Goal: Transaction & Acquisition: Purchase product/service

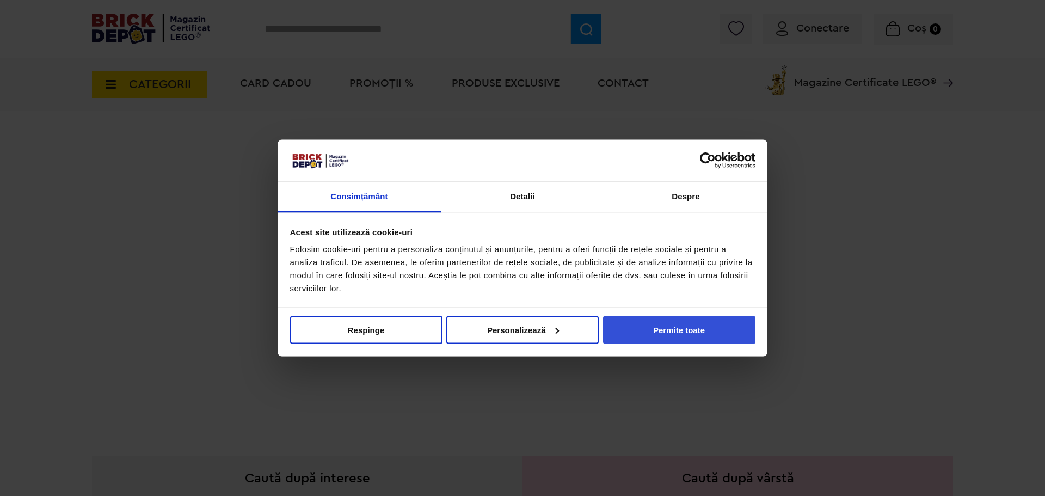
click at [677, 324] on button "Permite toate" at bounding box center [679, 330] width 152 height 28
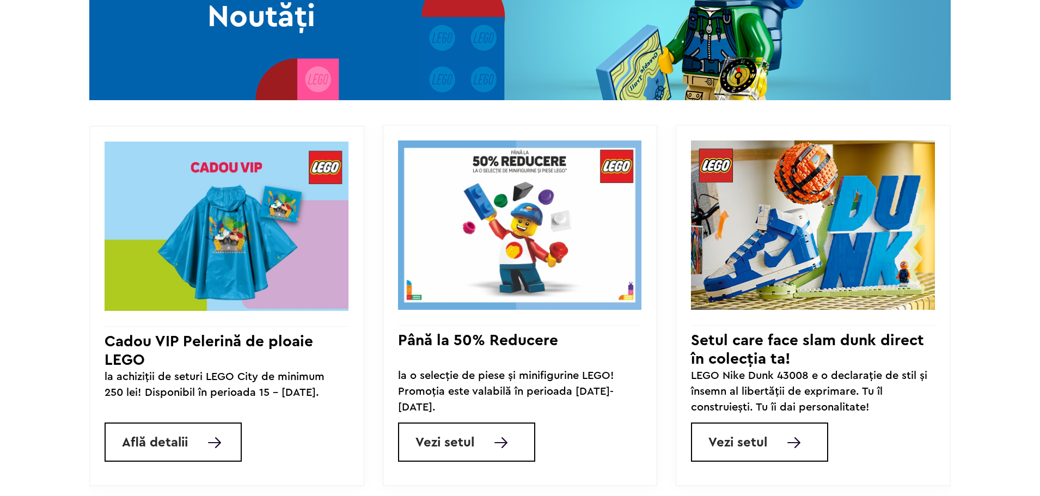
scroll to position [1089, 0]
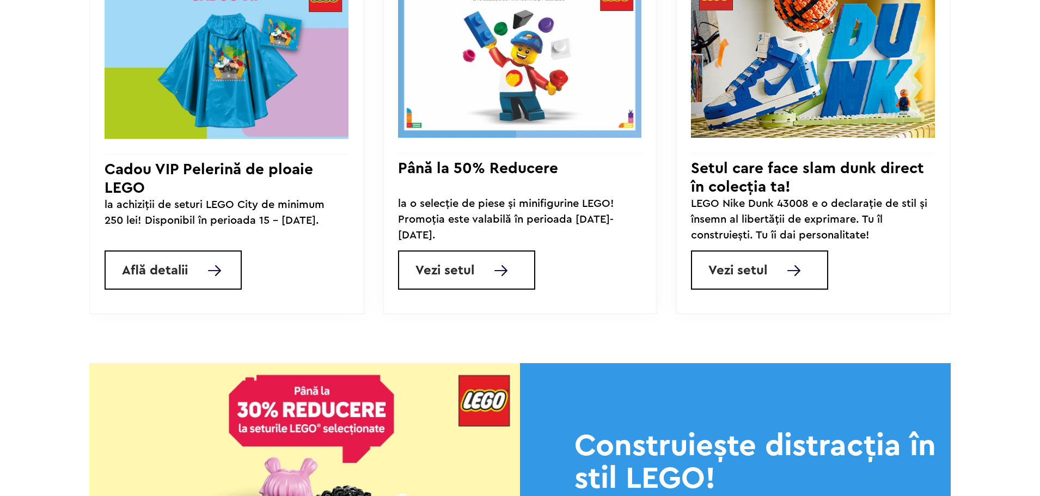
click at [515, 271] on link "Vezi setul" at bounding box center [466, 269] width 137 height 39
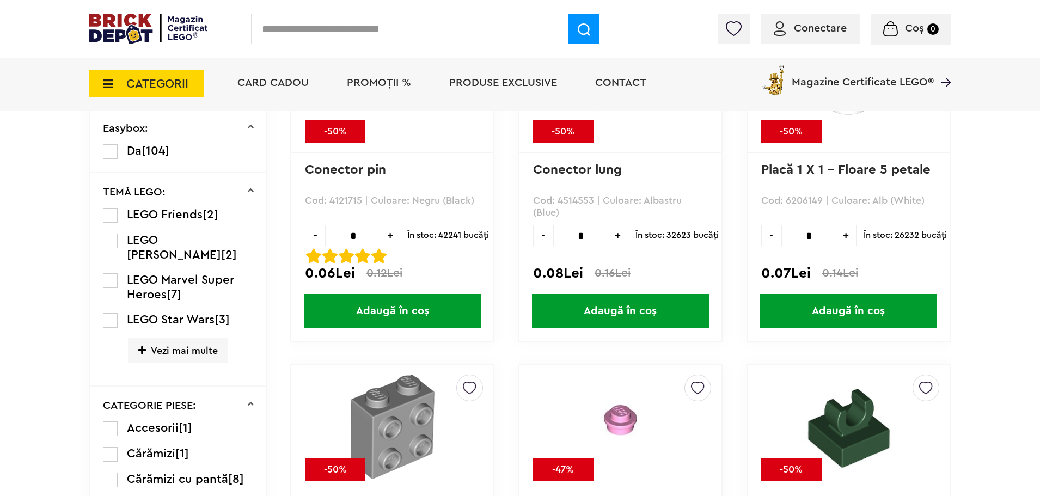
scroll to position [550, 0]
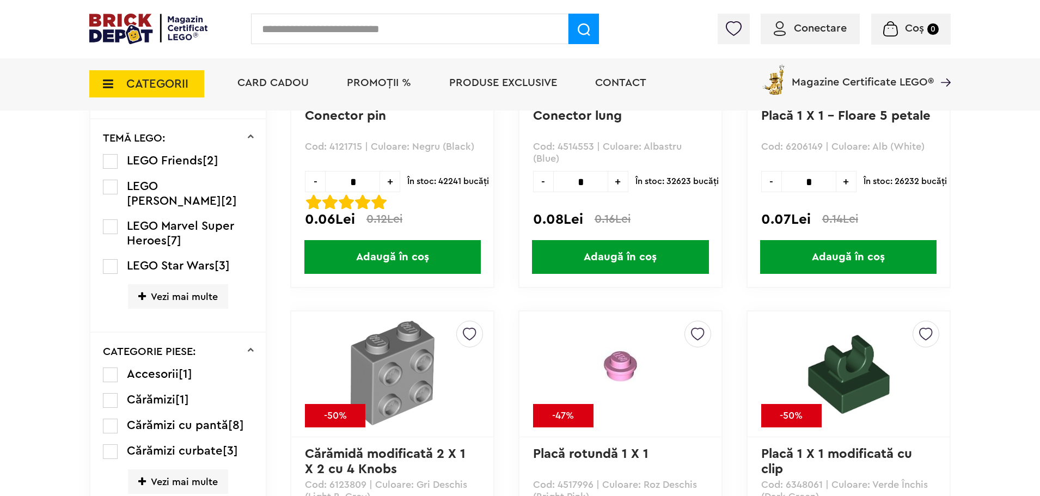
click at [183, 268] on ul "LEGO Friends [2] LEGO Harry Potter [2] LEGO Marvel Super Heroes [7] LEGO Star W…" at bounding box center [178, 238] width 151 height 170
click at [182, 260] on span "LEGO Star Wars" at bounding box center [171, 266] width 88 height 12
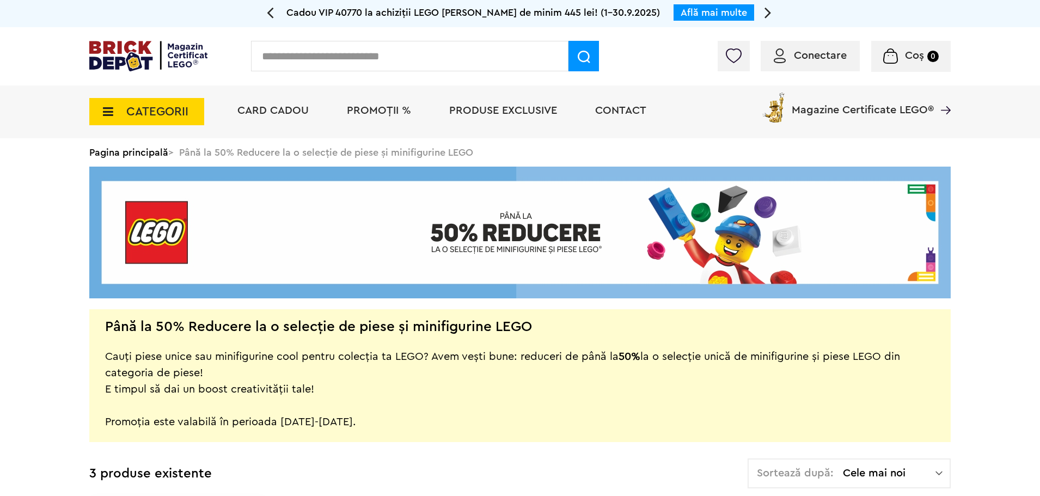
click at [95, 70] on img at bounding box center [148, 56] width 118 height 30
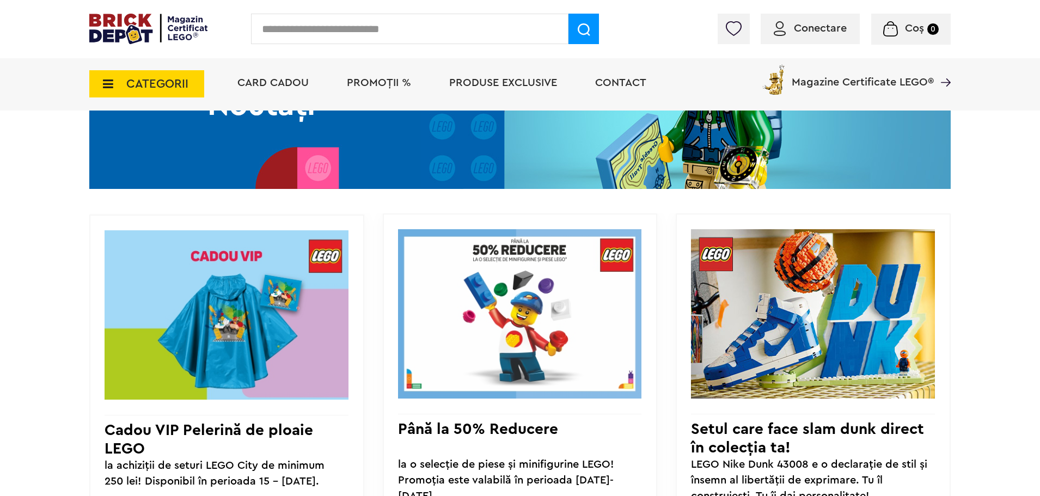
scroll to position [816, 0]
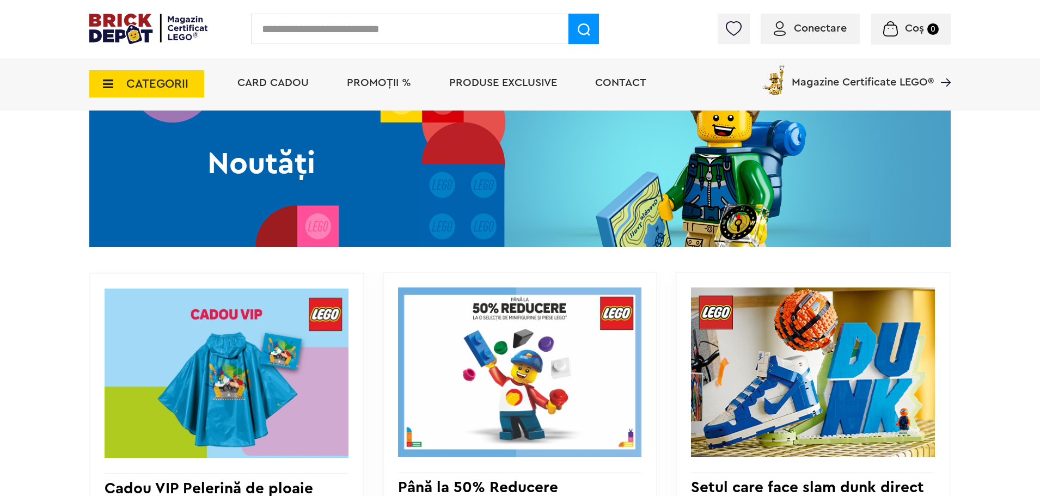
click at [377, 83] on span "PROMOȚII %" at bounding box center [379, 82] width 64 height 11
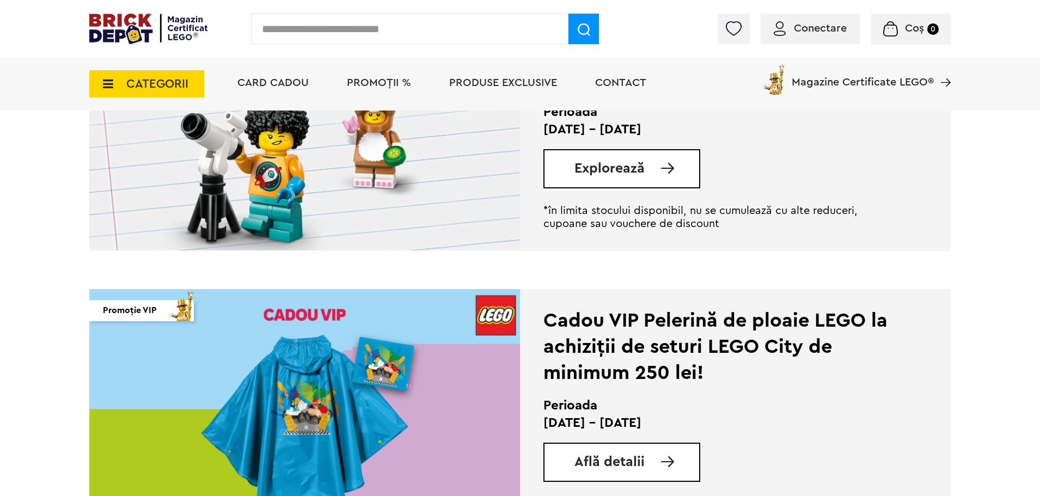
scroll to position [272, 0]
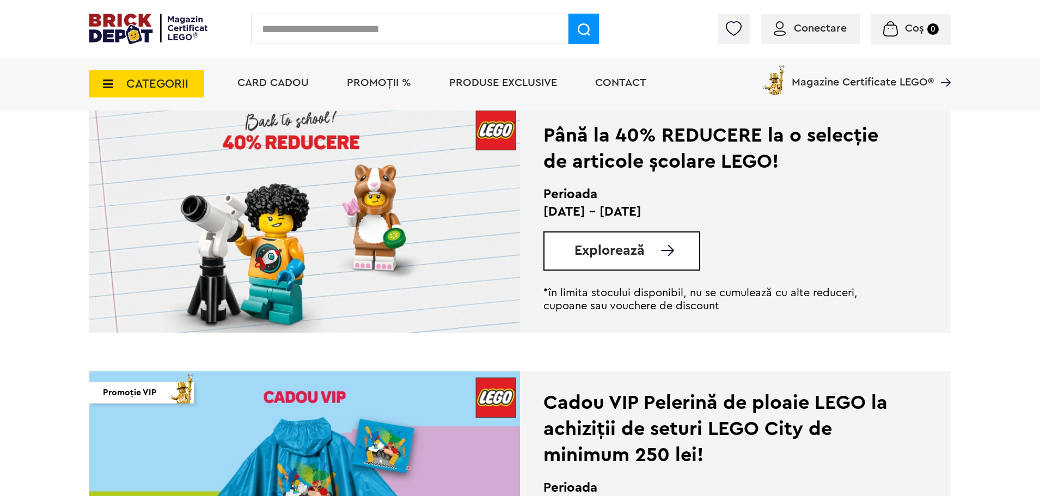
click at [614, 249] on span "Explorează" at bounding box center [609, 251] width 70 height 14
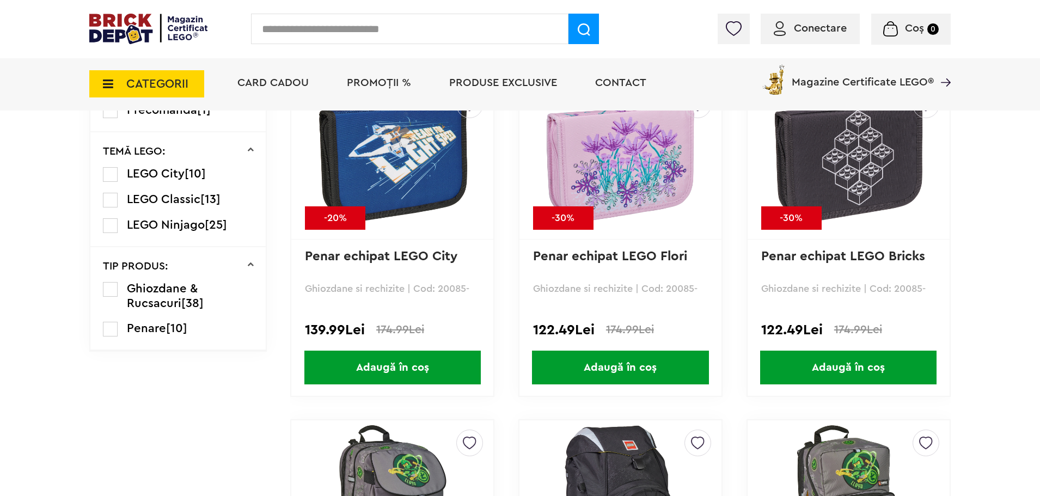
scroll to position [837, 0]
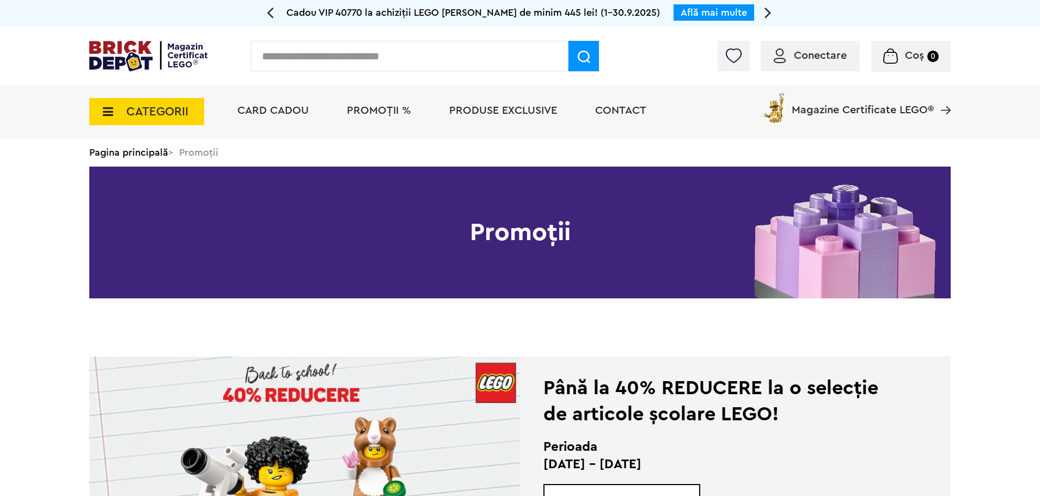
click at [485, 223] on h1 "Promoții" at bounding box center [519, 233] width 861 height 132
click at [165, 57] on img at bounding box center [148, 56] width 118 height 30
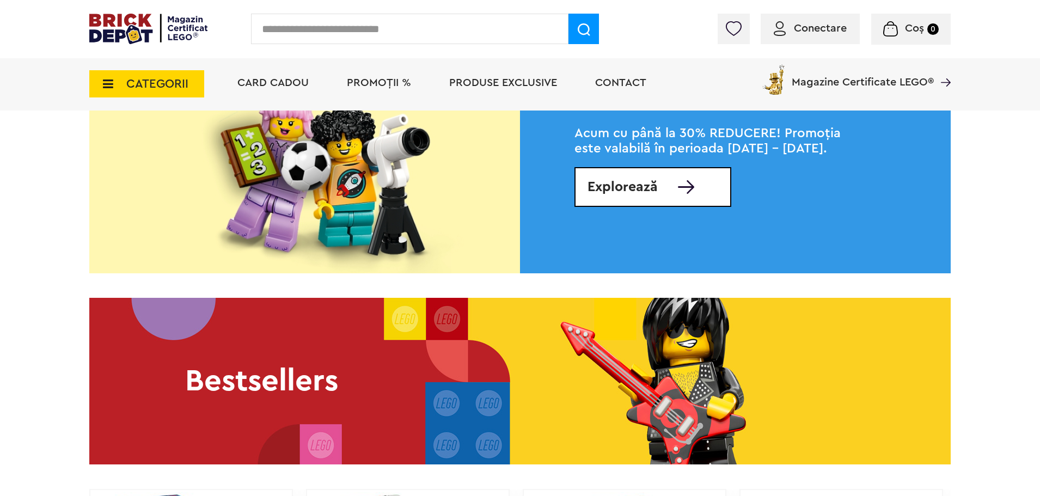
scroll to position [1524, 0]
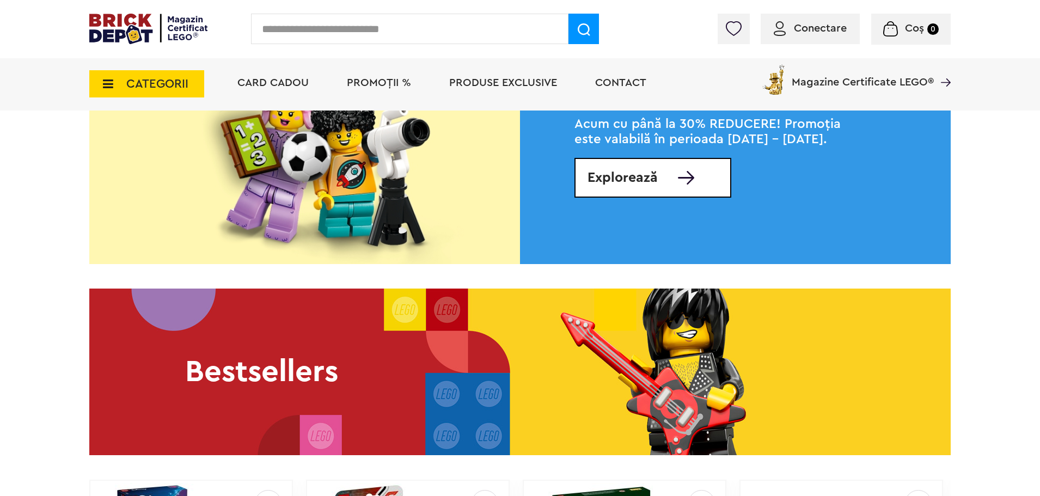
click at [451, 34] on input "text" at bounding box center [409, 29] width 317 height 30
type input "*********"
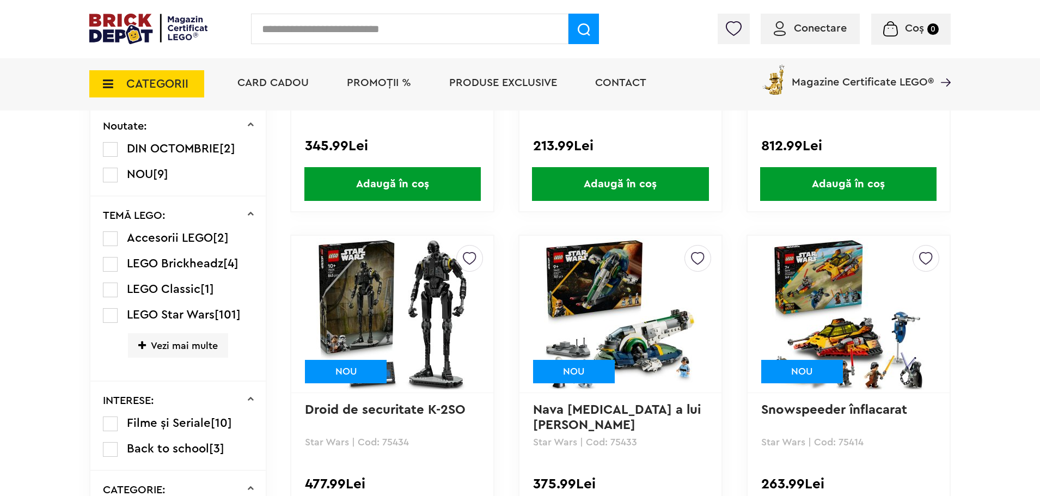
scroll to position [762, 0]
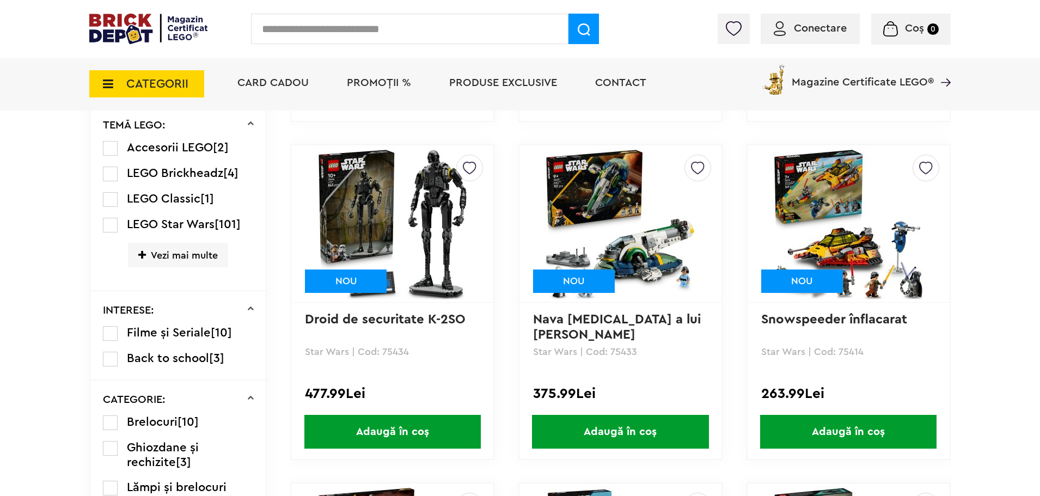
click at [656, 322] on link "Nava [MEDICAL_DATA] a lui [PERSON_NAME]" at bounding box center [618, 327] width 171 height 28
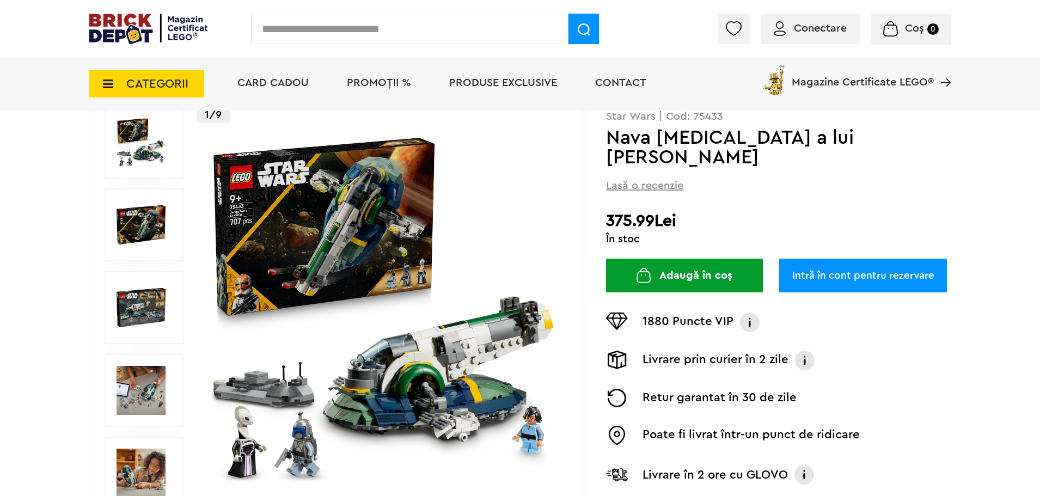
scroll to position [109, 0]
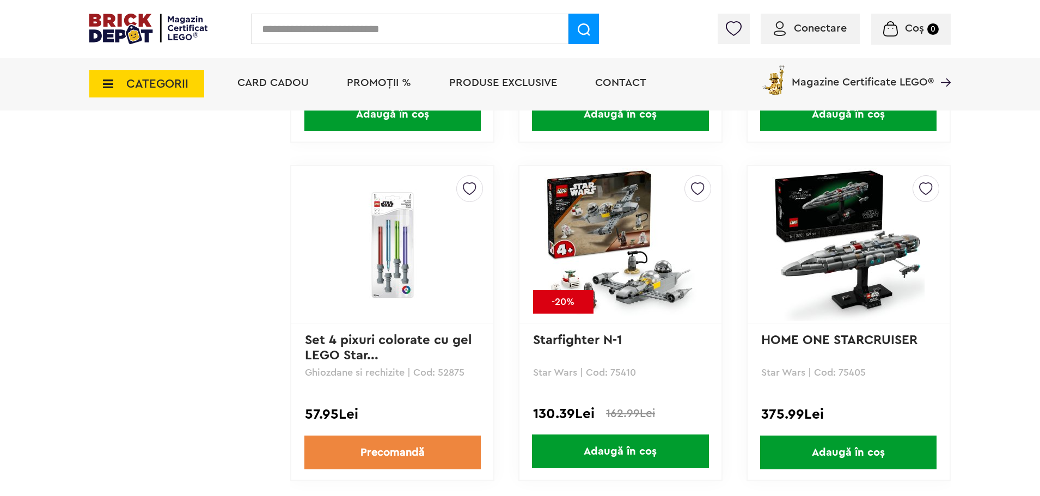
scroll to position [2830, 0]
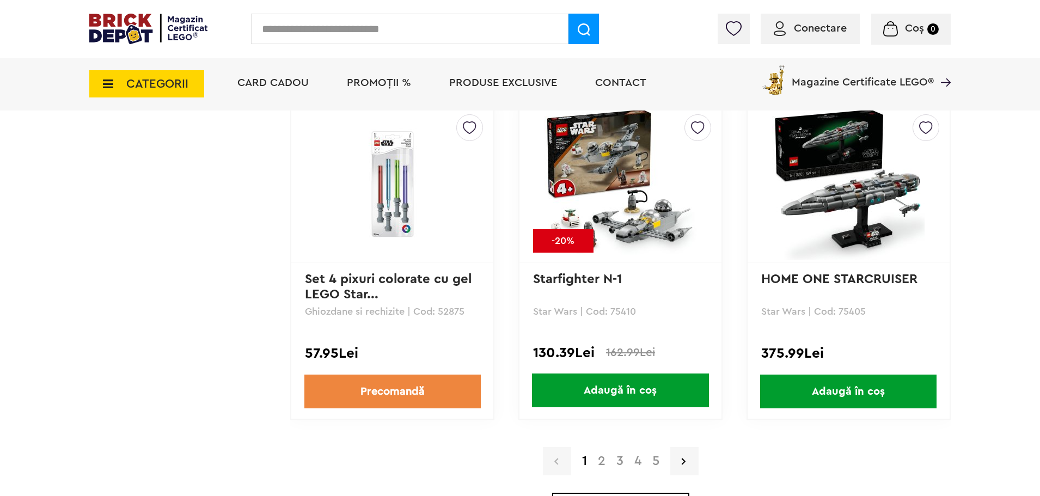
click at [605, 465] on link "2" at bounding box center [601, 460] width 19 height 13
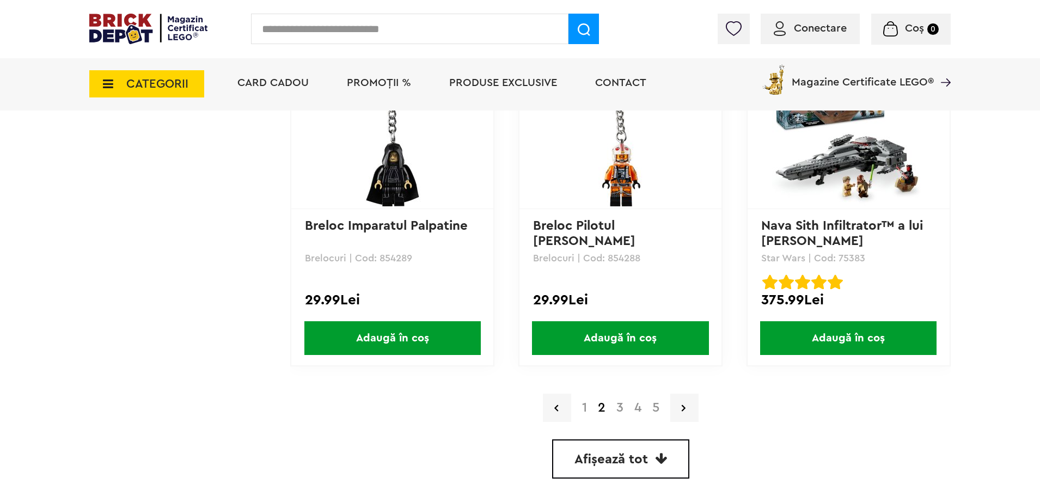
scroll to position [2912, 0]
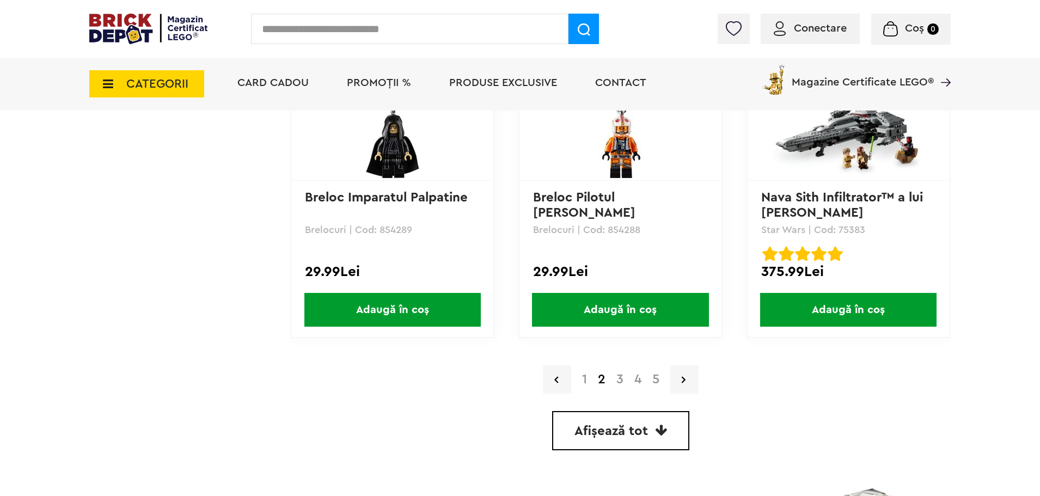
click at [614, 383] on link "3" at bounding box center [620, 379] width 18 height 13
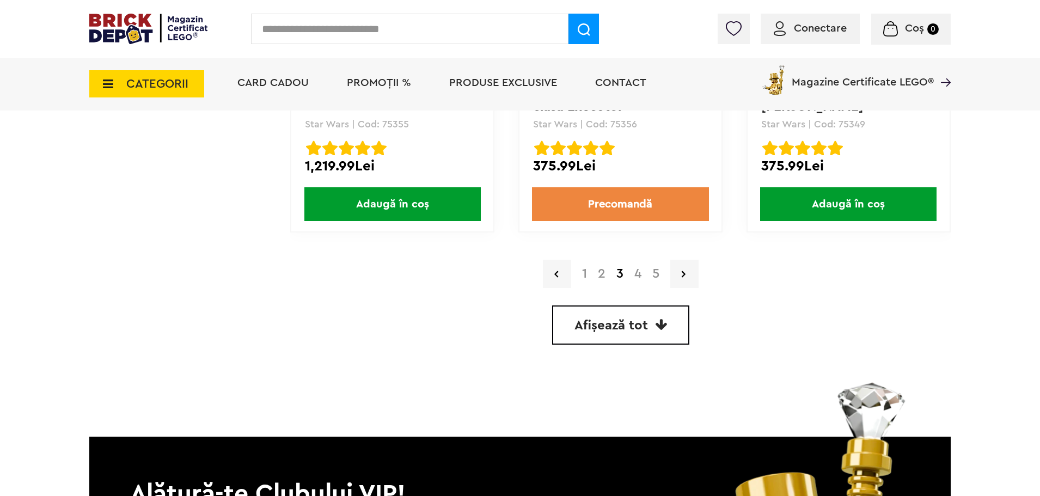
scroll to position [3080, 0]
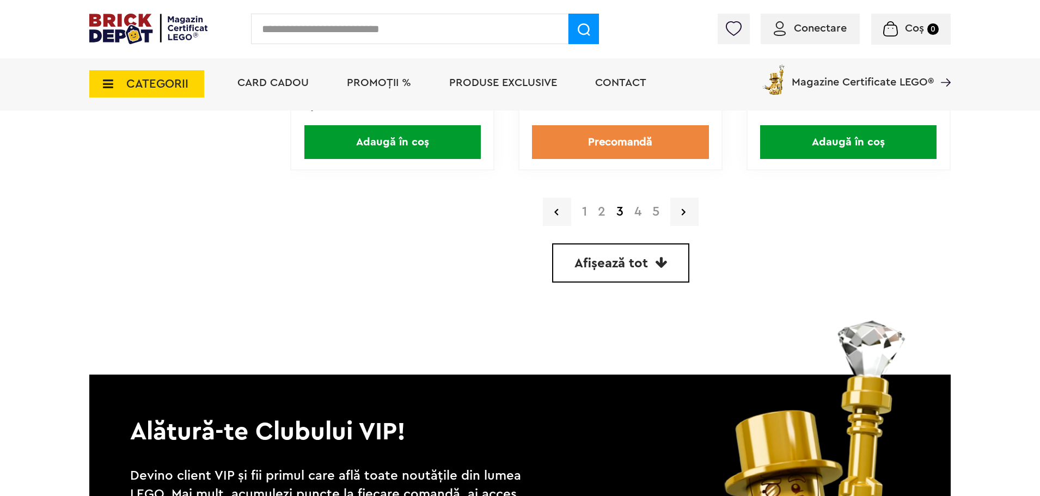
click at [637, 209] on link "4" at bounding box center [638, 211] width 18 height 13
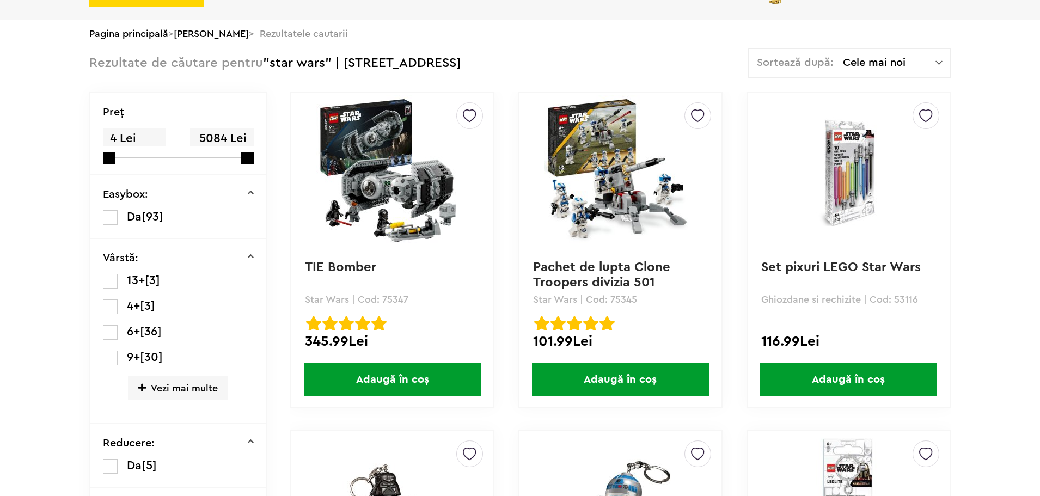
scroll to position [136, 0]
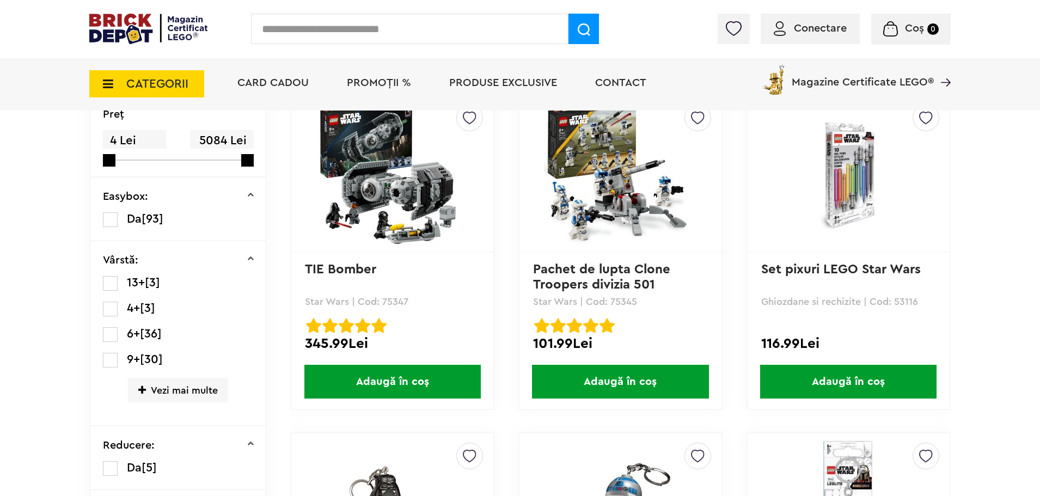
click at [340, 268] on link "TIE Bomber" at bounding box center [340, 269] width 71 height 13
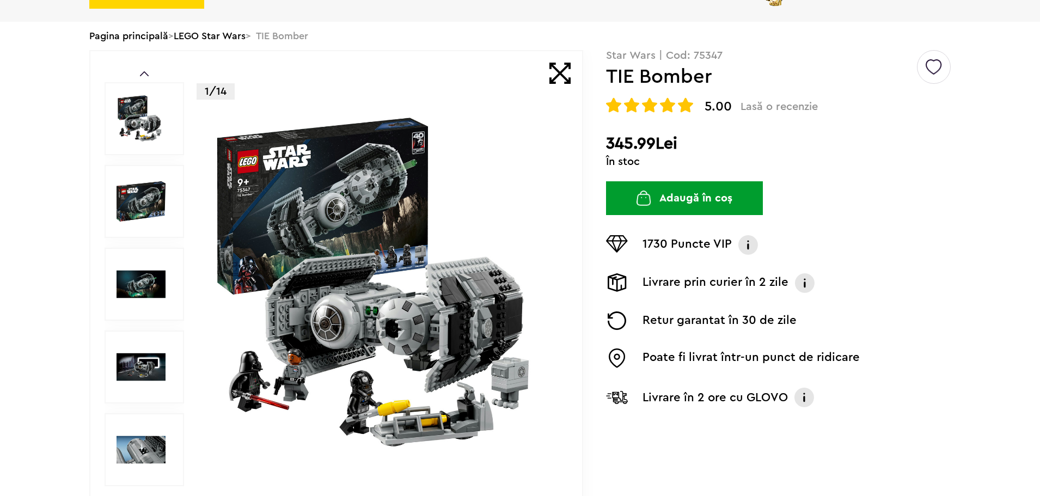
scroll to position [163, 0]
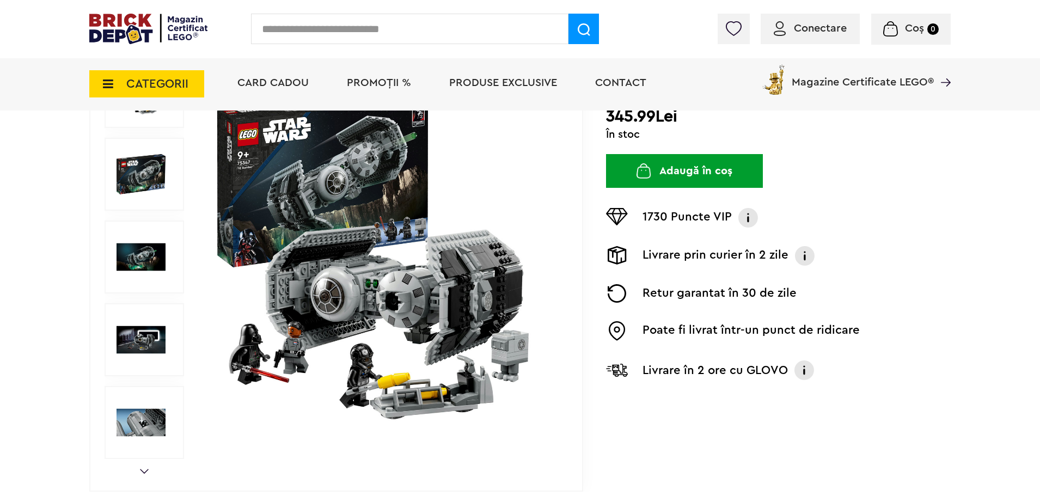
click at [149, 175] on img at bounding box center [140, 174] width 49 height 49
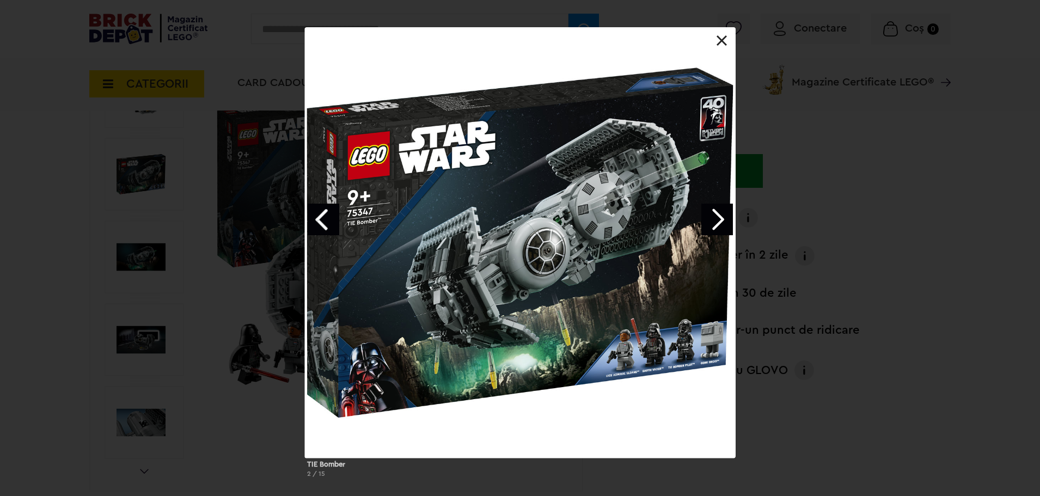
click at [716, 228] on link "Next image" at bounding box center [717, 220] width 32 height 32
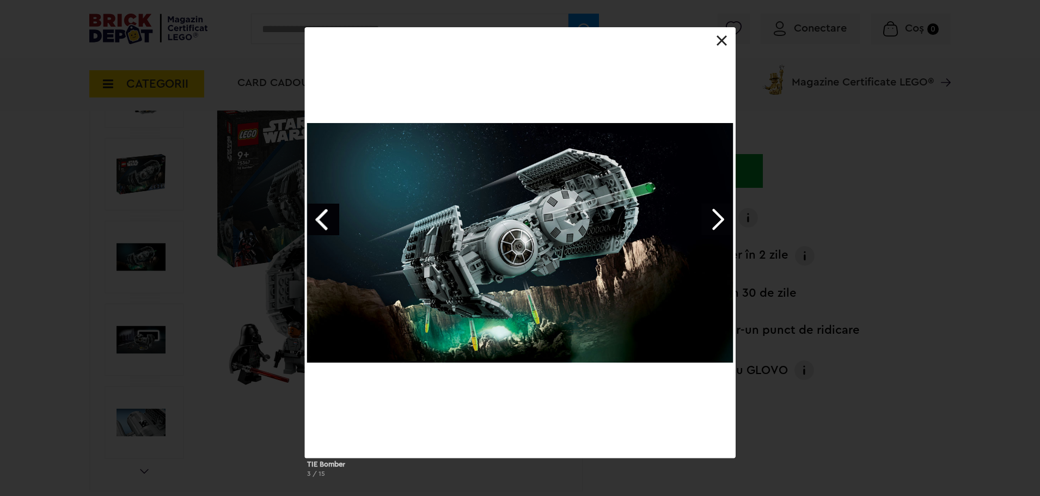
click at [326, 225] on link "Previous image" at bounding box center [324, 220] width 32 height 32
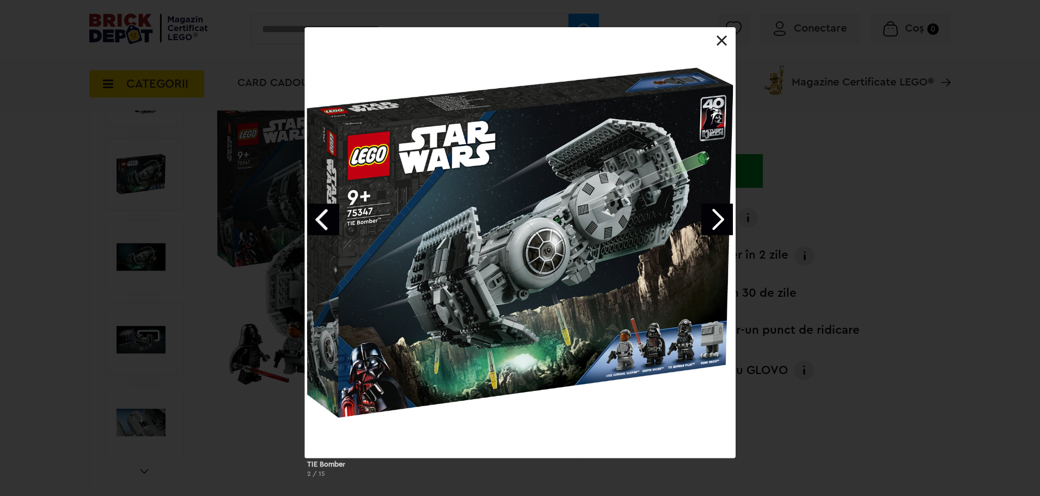
click at [873, 242] on div "TIE Bomber 2 / 15" at bounding box center [520, 256] width 1040 height 459
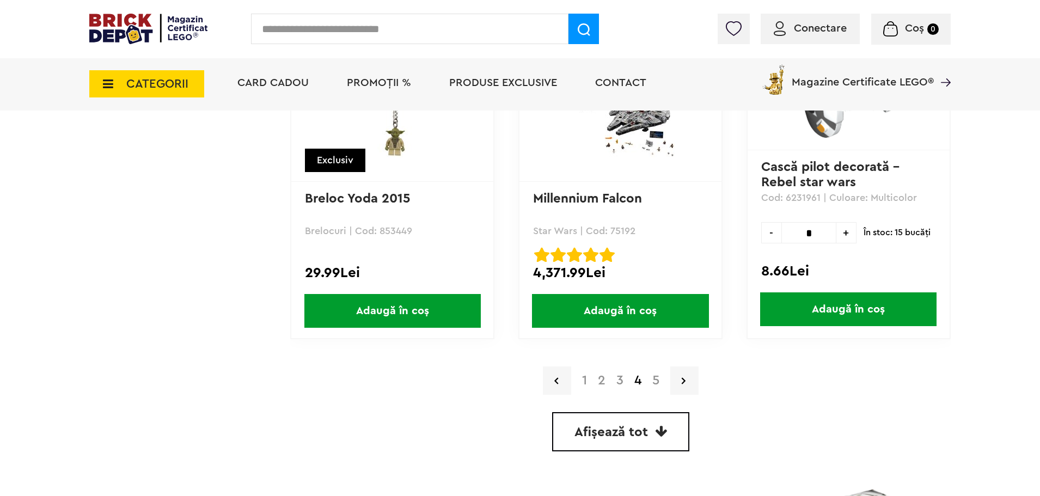
scroll to position [2937, 0]
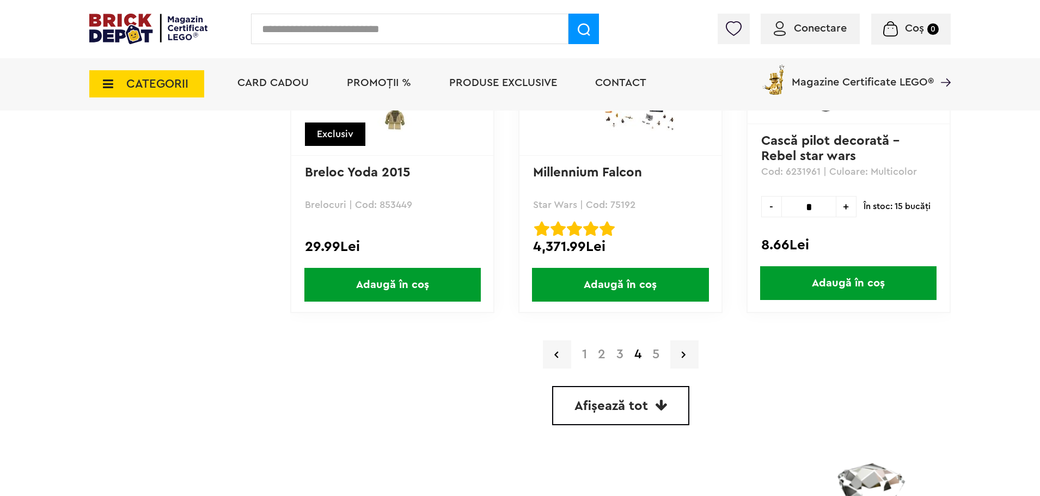
click at [650, 352] on link "5" at bounding box center [656, 354] width 18 height 13
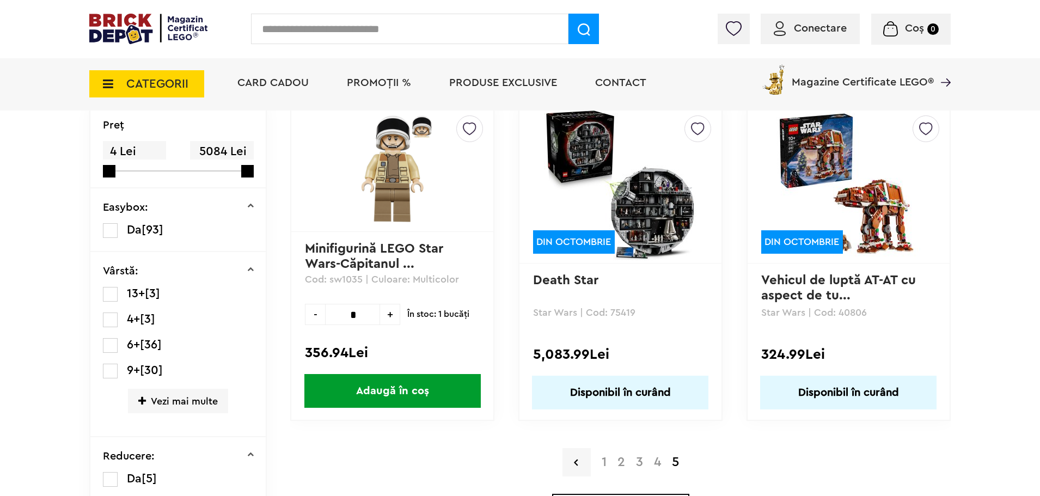
scroll to position [109, 0]
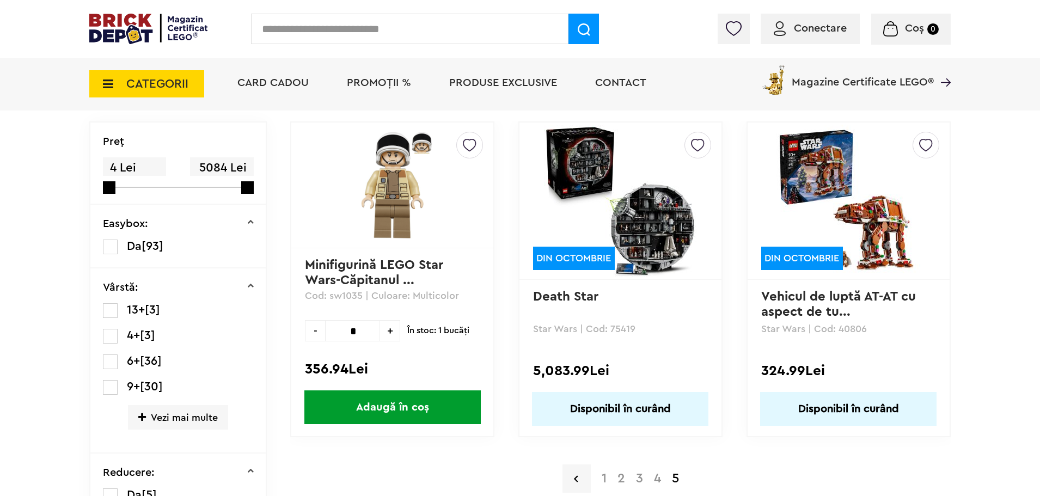
click at [570, 298] on link "Death Star" at bounding box center [565, 296] width 65 height 13
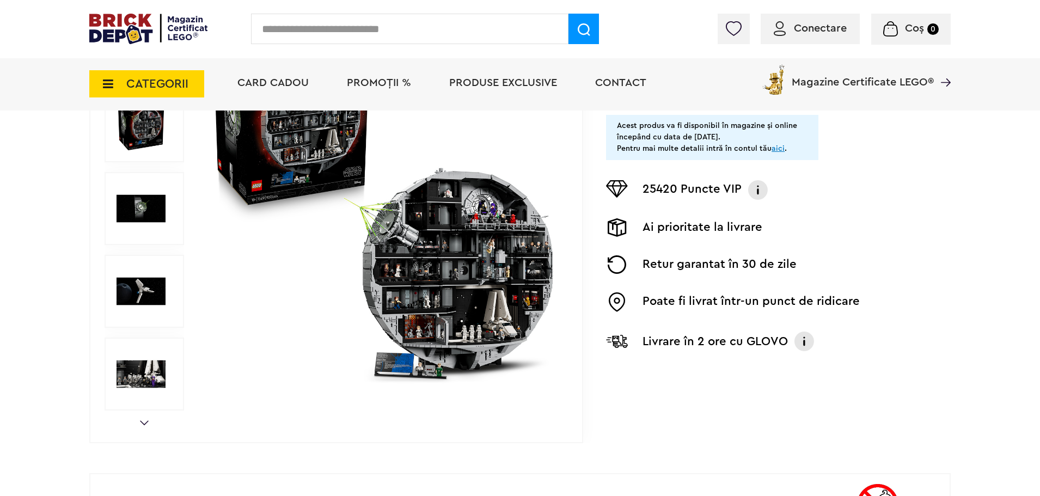
scroll to position [218, 0]
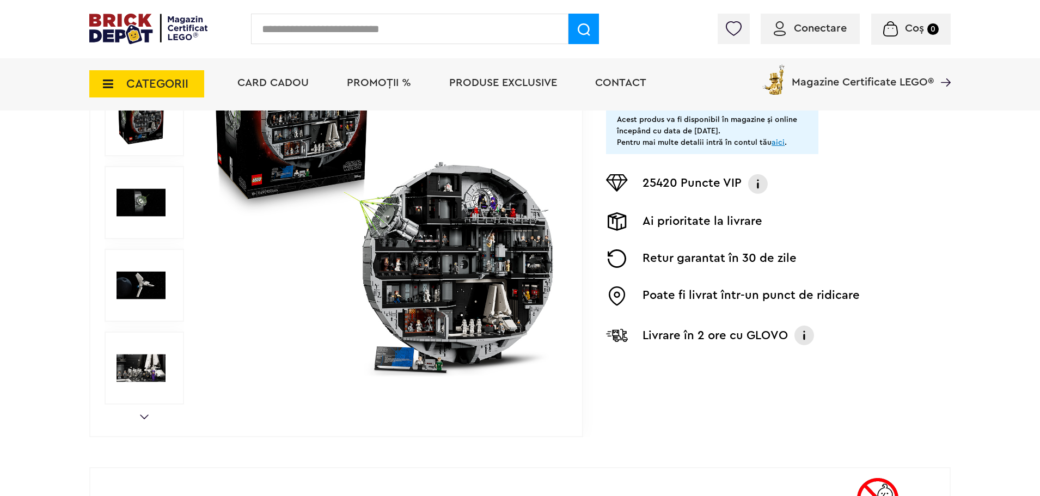
click at [505, 279] on img at bounding box center [383, 202] width 351 height 351
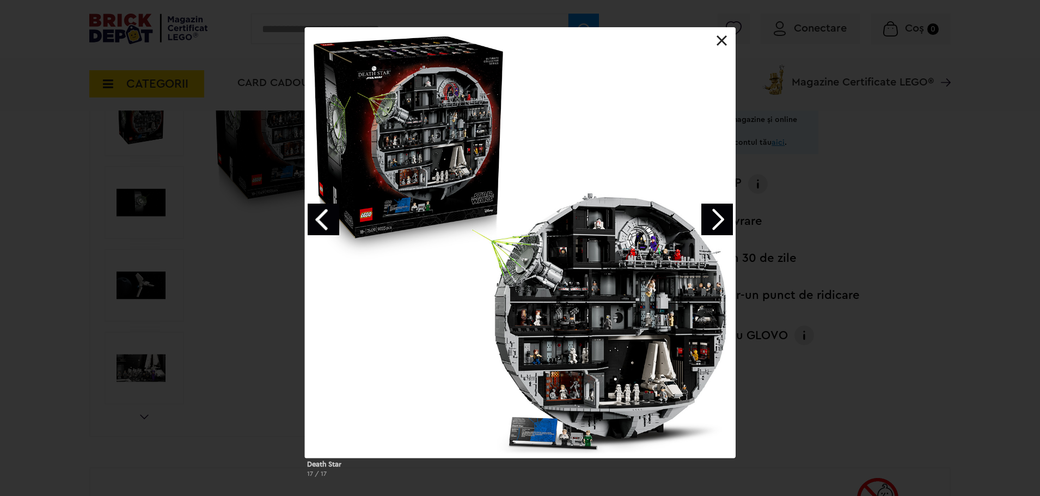
click at [890, 252] on div "Death Star 17 / 17" at bounding box center [520, 256] width 1040 height 459
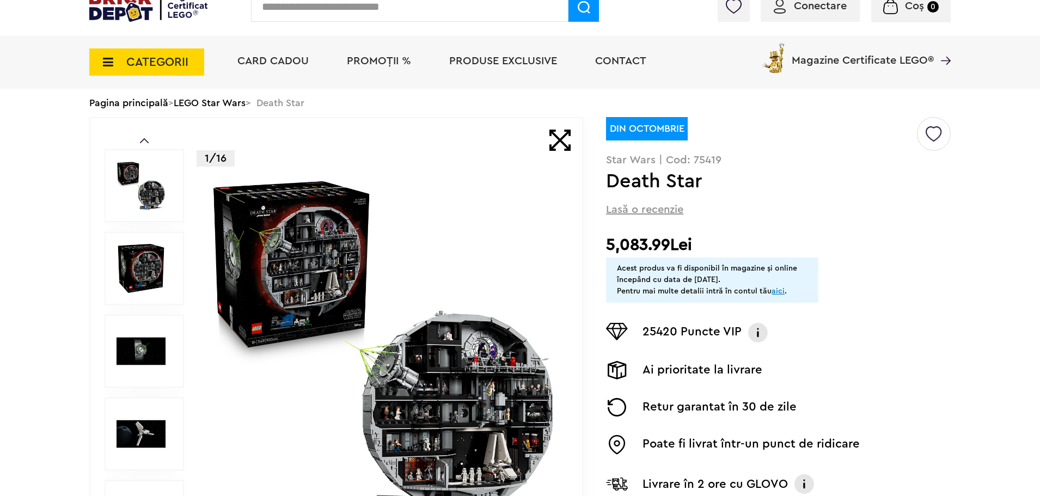
scroll to position [163, 0]
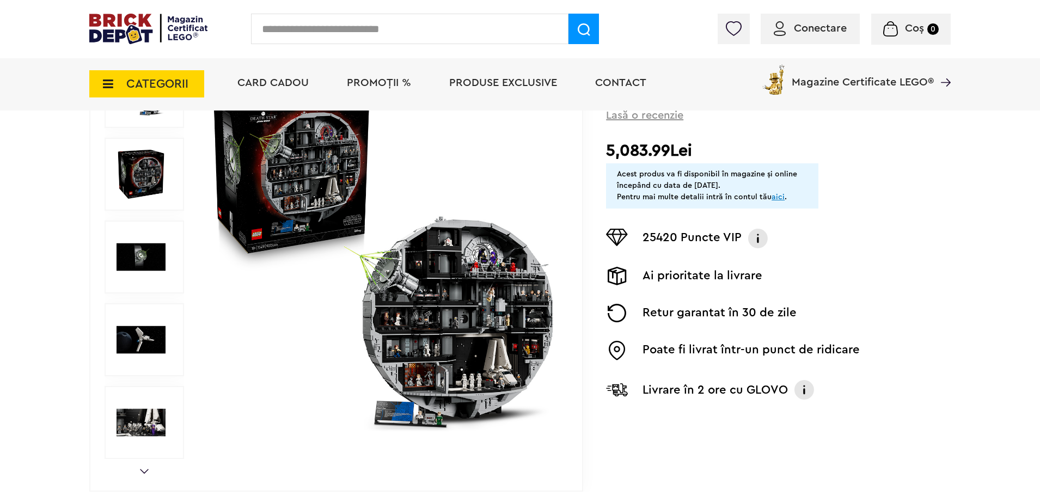
click at [470, 357] on img at bounding box center [383, 257] width 351 height 351
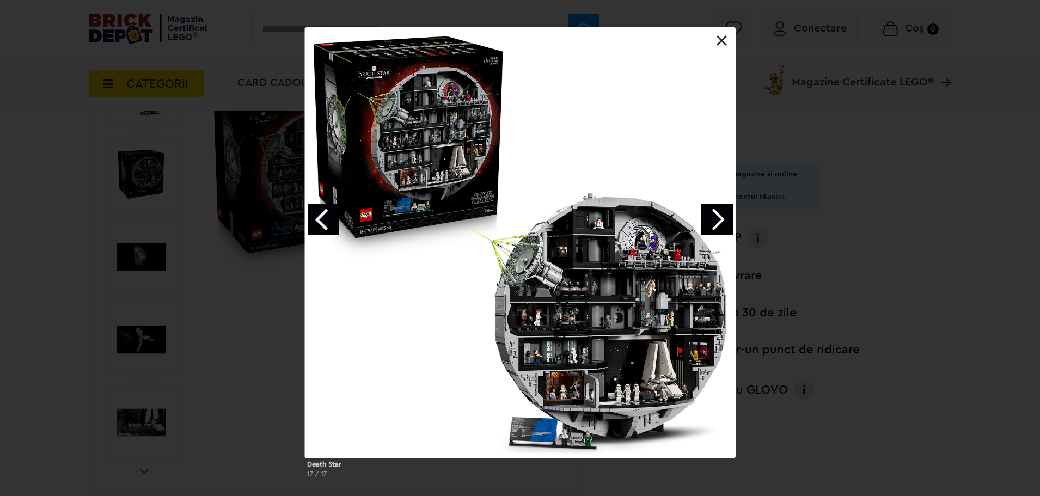
click at [850, 256] on div "Death Star 17 / 17" at bounding box center [520, 256] width 1040 height 459
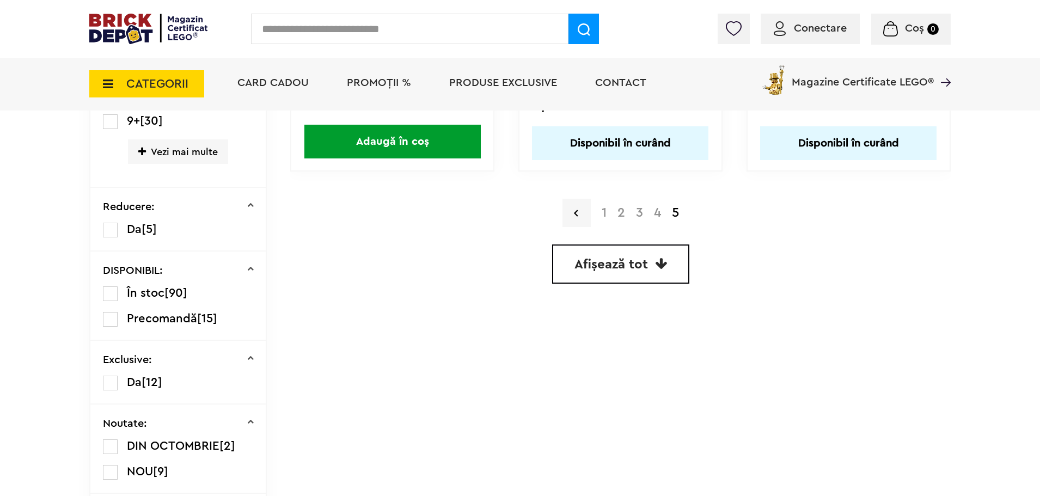
scroll to position [257, 0]
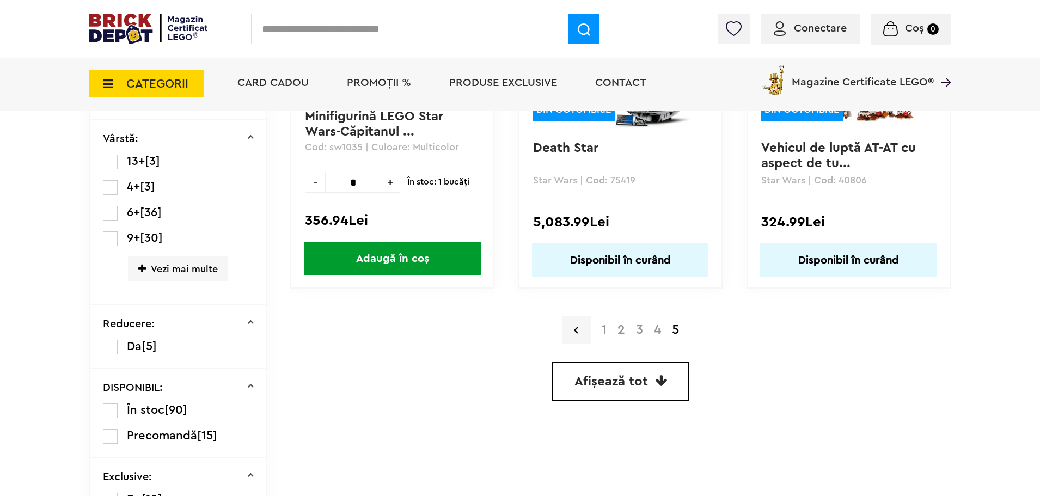
click at [604, 335] on link "1" at bounding box center [604, 329] width 16 height 13
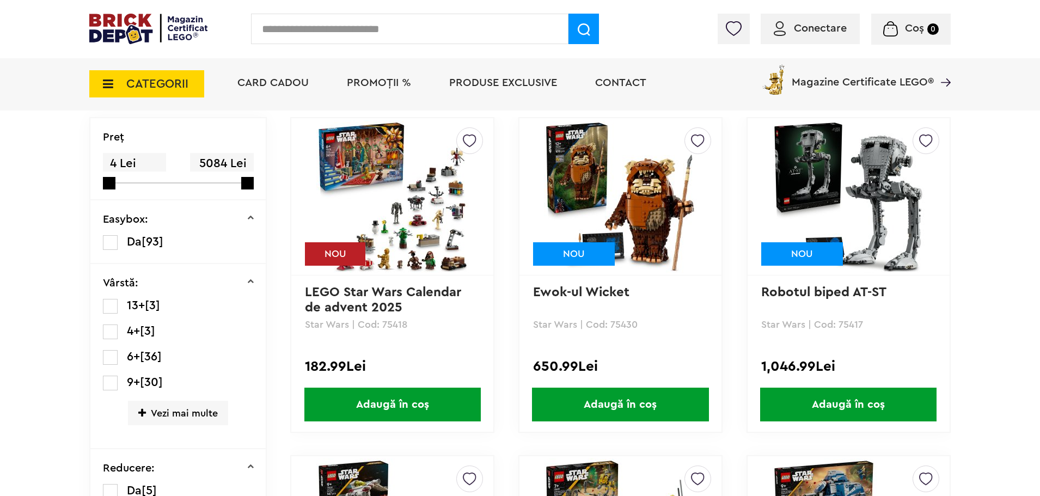
scroll to position [109, 0]
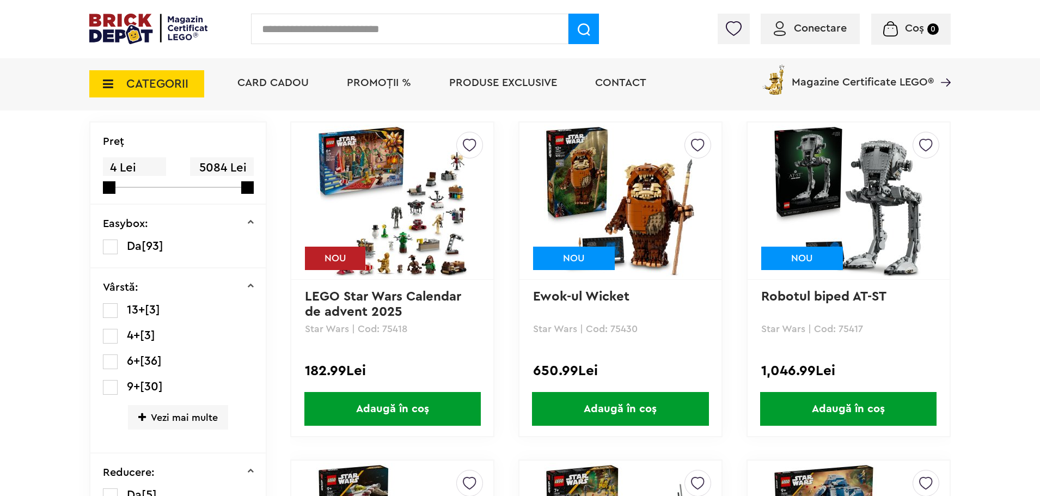
click at [432, 298] on link "LEGO Star Wars Calendar de advent 2025" at bounding box center [385, 304] width 160 height 28
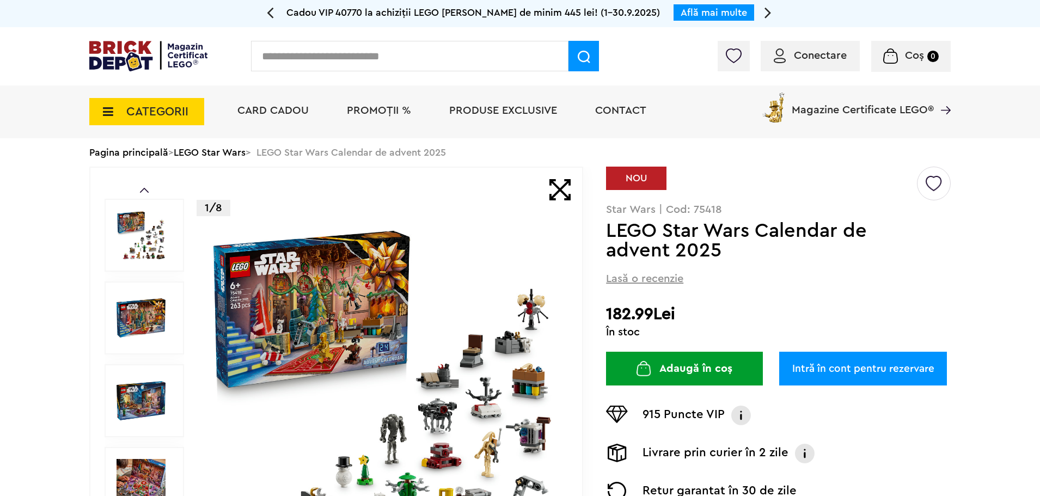
click at [350, 305] on img at bounding box center [383, 400] width 351 height 351
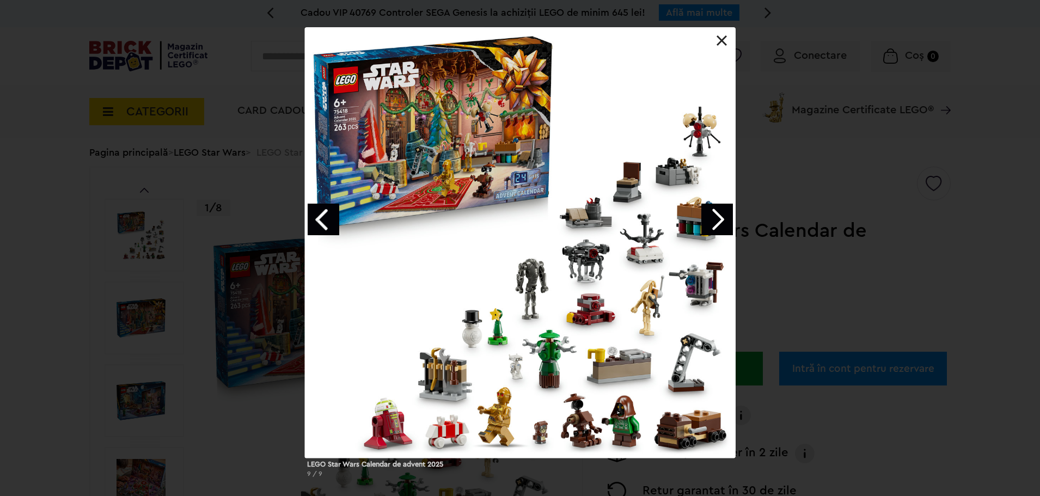
click at [191, 314] on div "LEGO Star Wars Calendar de advent 2025 9 / 9" at bounding box center [520, 256] width 1040 height 459
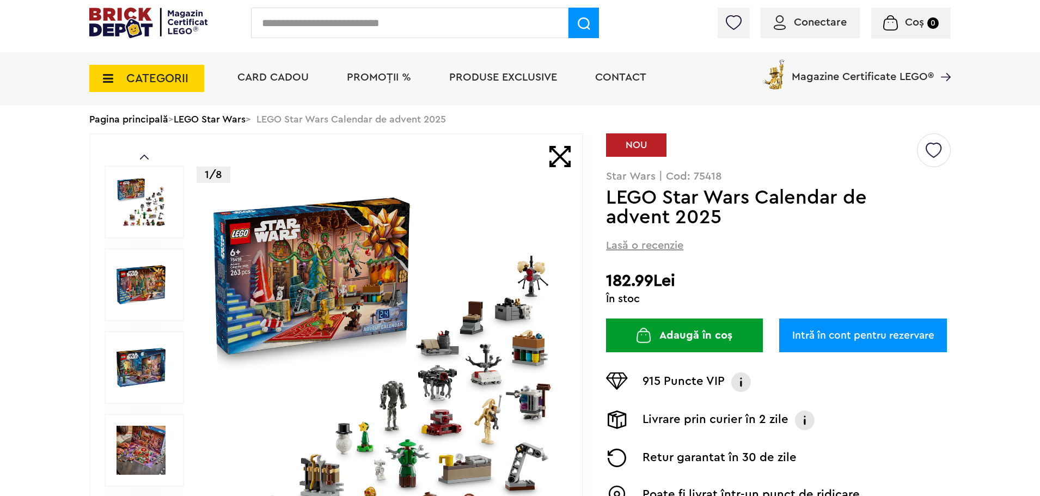
scroll to position [163, 0]
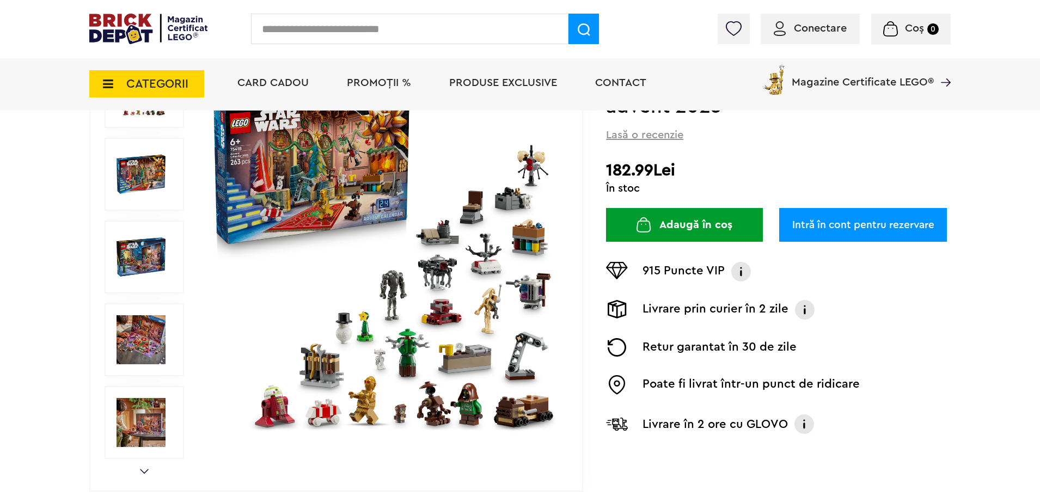
click at [161, 258] on img at bounding box center [140, 256] width 49 height 49
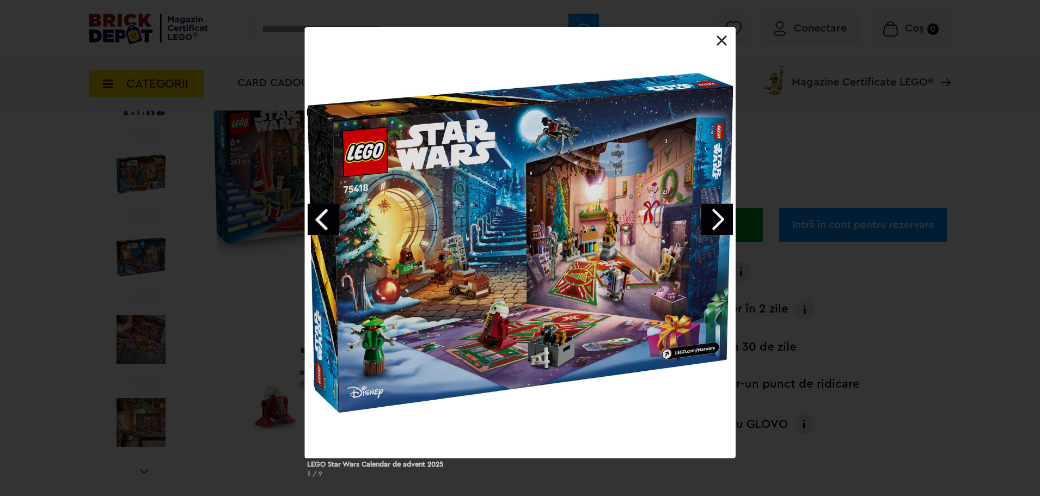
click at [721, 226] on link "Next image" at bounding box center [717, 220] width 32 height 32
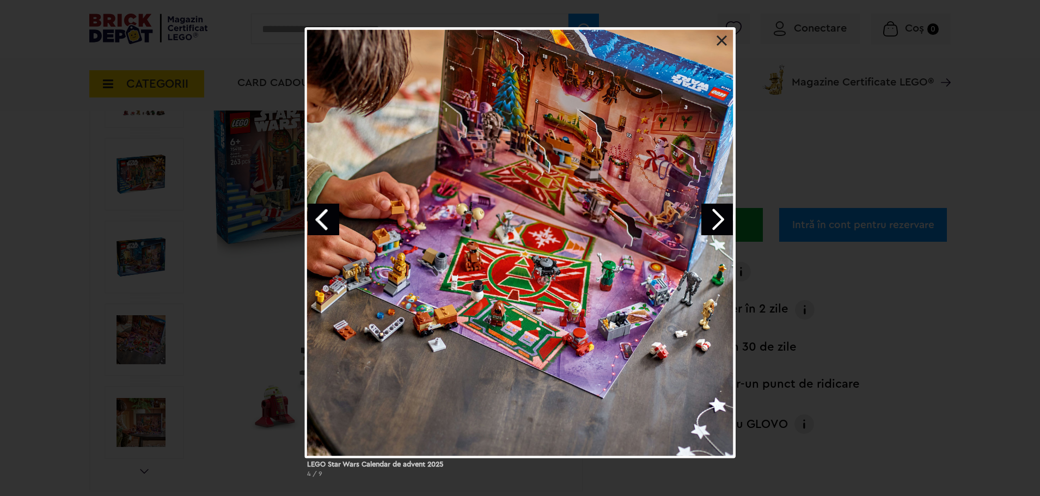
click at [721, 225] on link "Next image" at bounding box center [717, 220] width 32 height 32
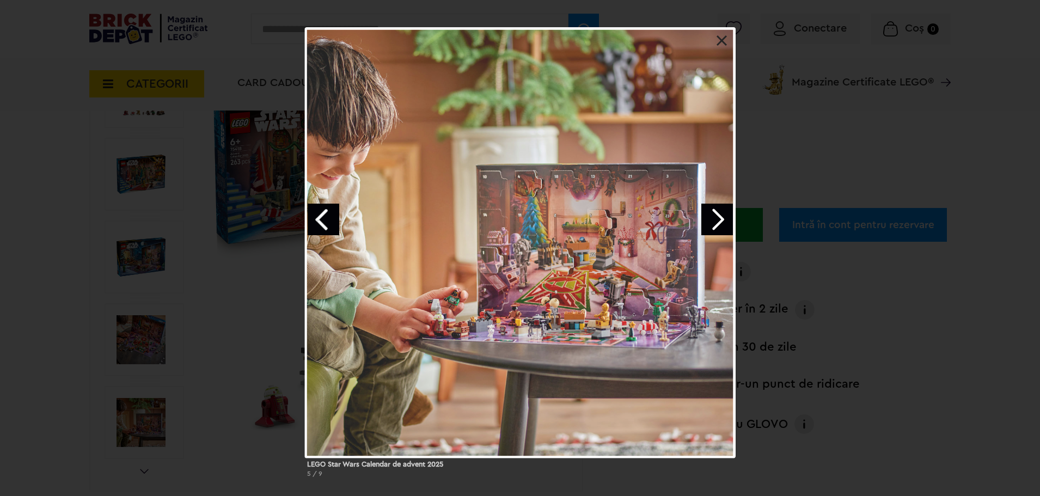
click at [903, 334] on div "LEGO Star Wars Calendar de advent 2025 5 / 9" at bounding box center [520, 256] width 1040 height 459
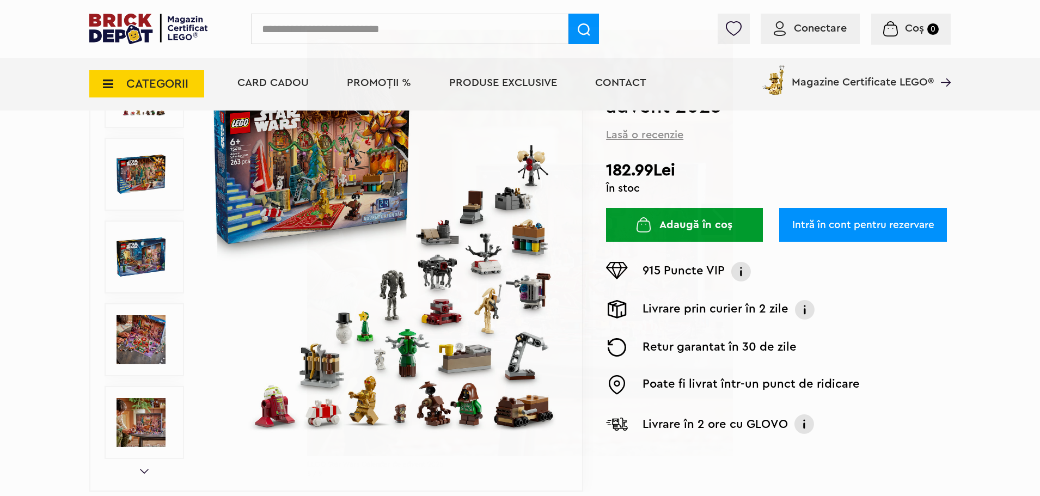
click at [531, 290] on img at bounding box center [383, 257] width 351 height 351
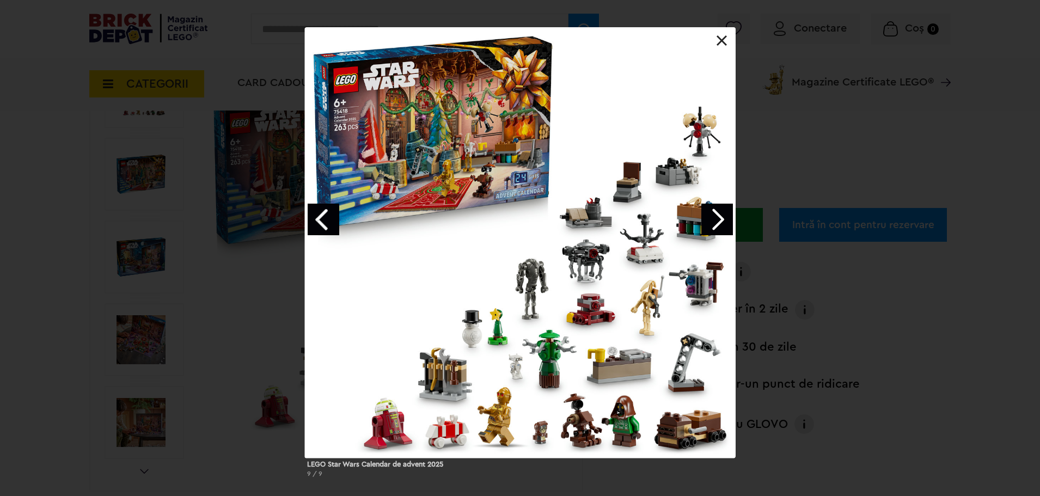
click at [871, 323] on div "LEGO Star Wars Calendar de advent 2025 9 / 9" at bounding box center [520, 256] width 1040 height 459
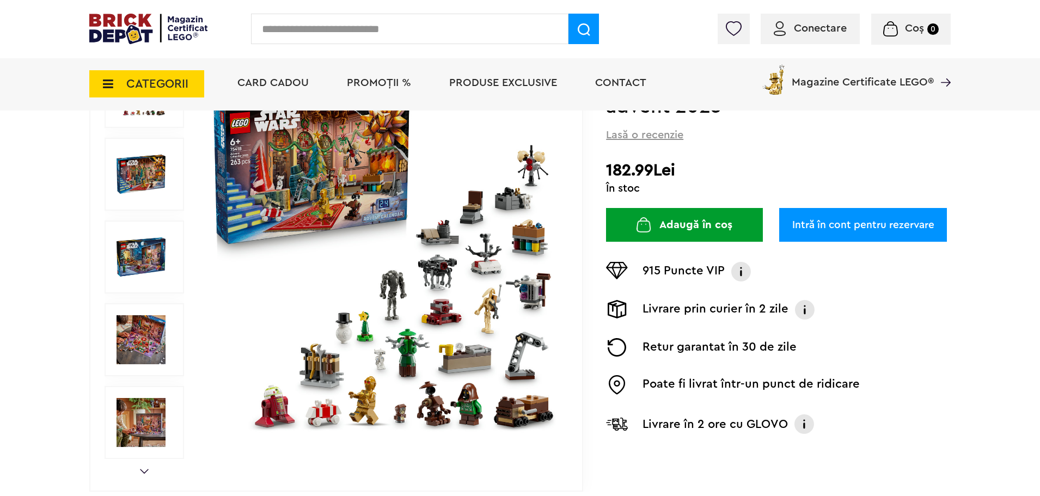
click at [385, 359] on img at bounding box center [383, 257] width 351 height 351
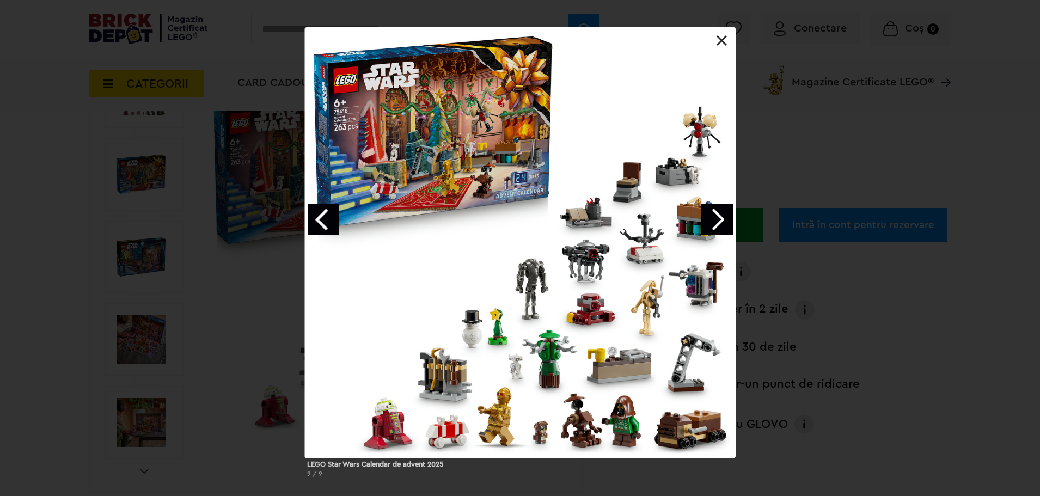
click at [179, 235] on div "LEGO Star Wars Calendar de advent 2025 9 / 9" at bounding box center [520, 256] width 1040 height 459
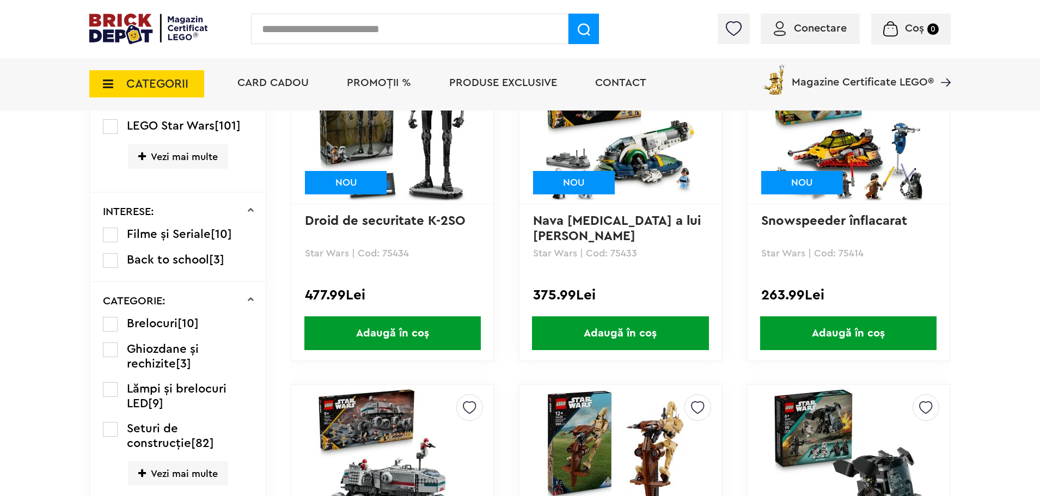
scroll to position [856, 0]
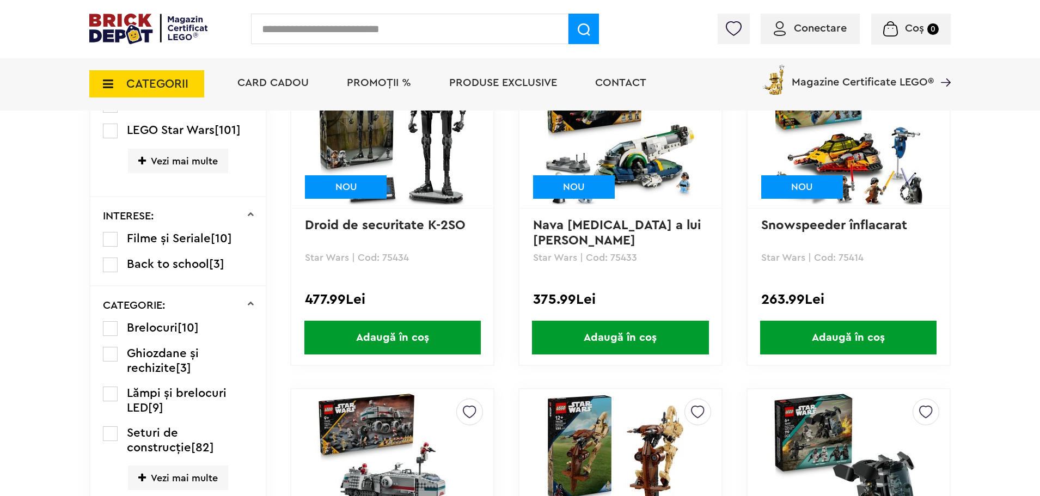
click at [420, 225] on link "Droid de securitate K-2SO" at bounding box center [385, 225] width 161 height 13
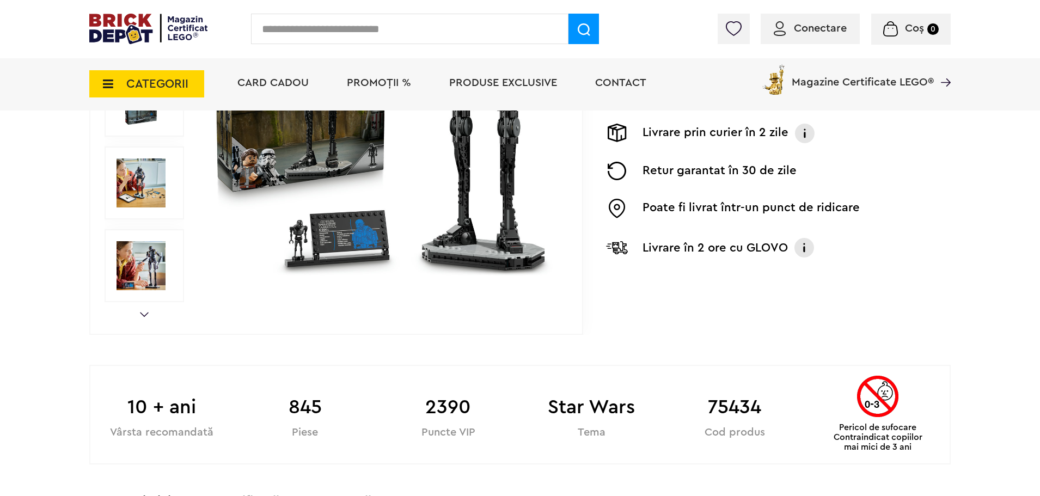
scroll to position [327, 0]
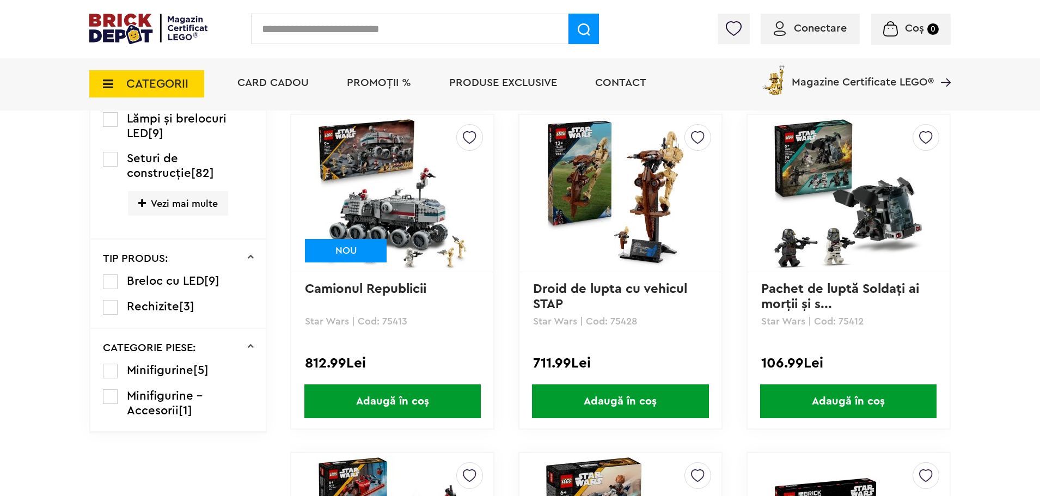
scroll to position [1132, 0]
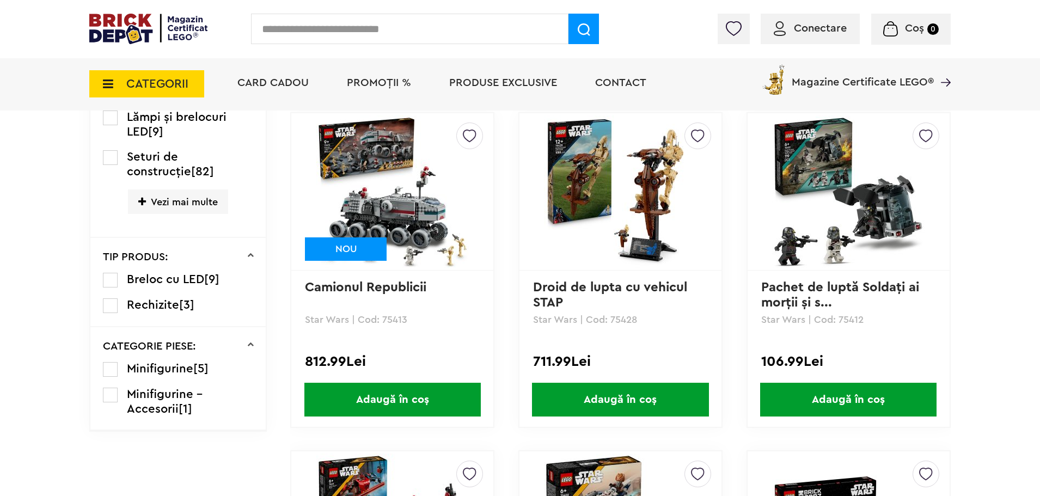
click at [871, 281] on link "Pachet de luptă Soldaţi ai morţii şi s..." at bounding box center [842, 295] width 162 height 28
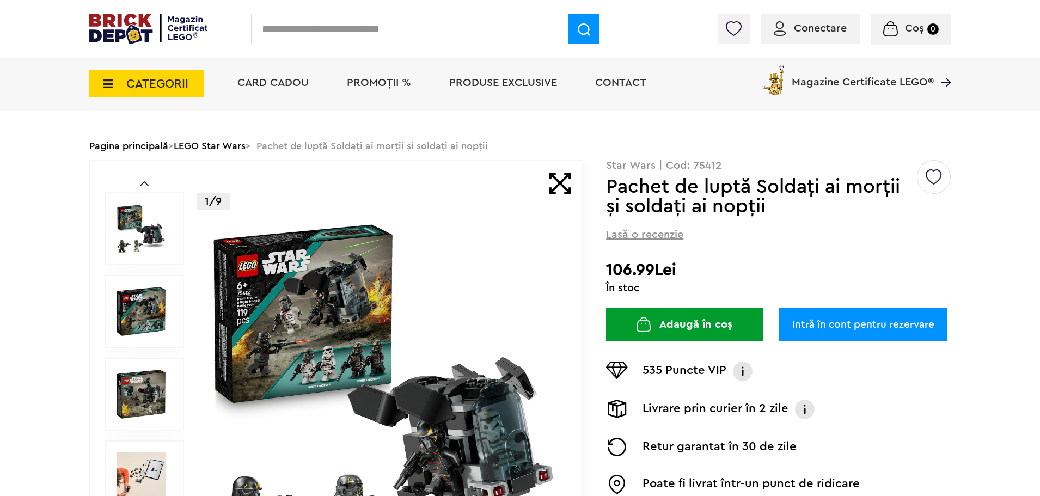
scroll to position [163, 0]
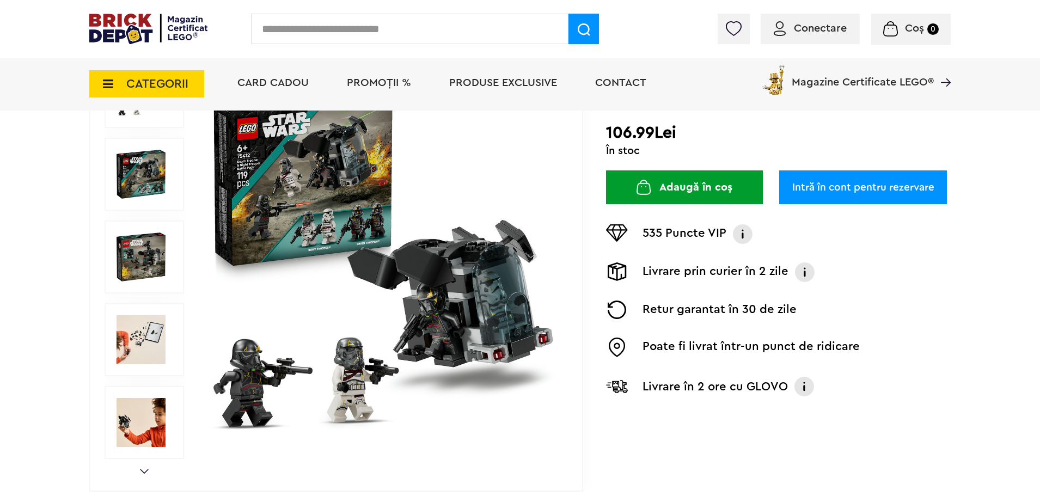
click at [151, 255] on img at bounding box center [140, 256] width 49 height 49
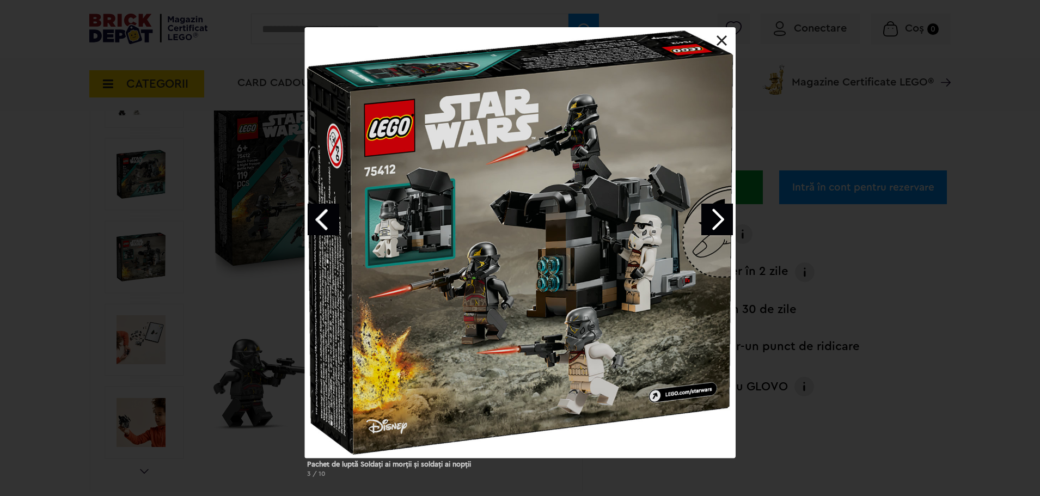
click at [156, 130] on div "Pachet de luptă Soldaţi ai morţii şi soldaţi ai nopţii 3 / 10" at bounding box center [520, 256] width 1040 height 459
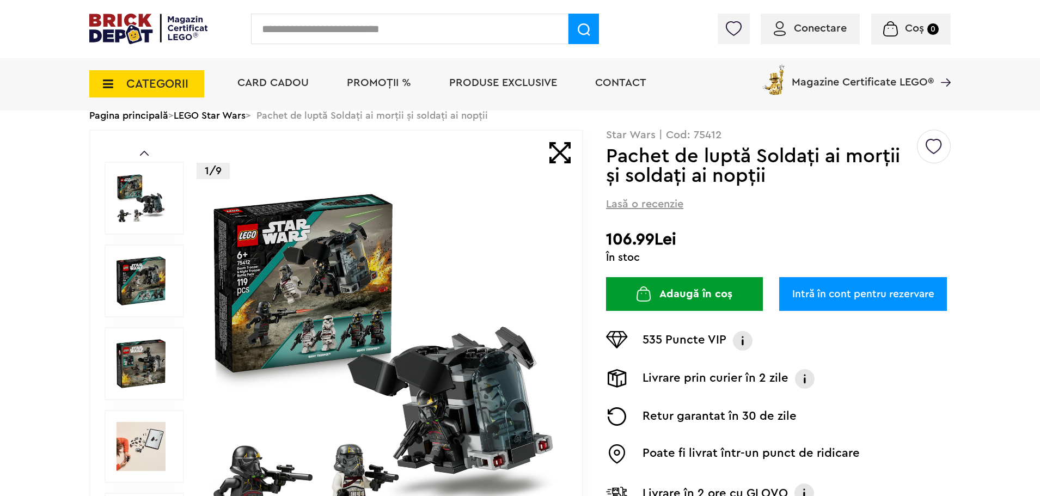
scroll to position [54, 0]
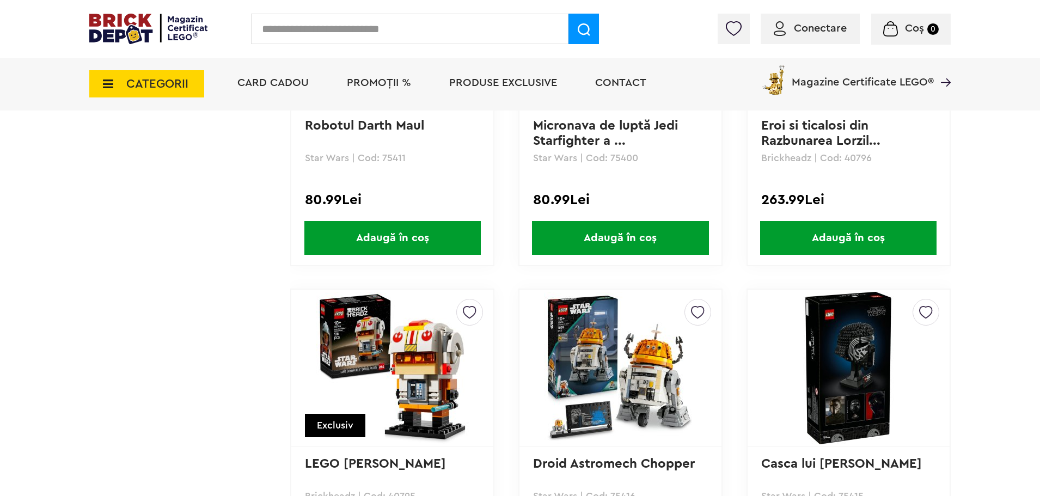
scroll to position [1447, 0]
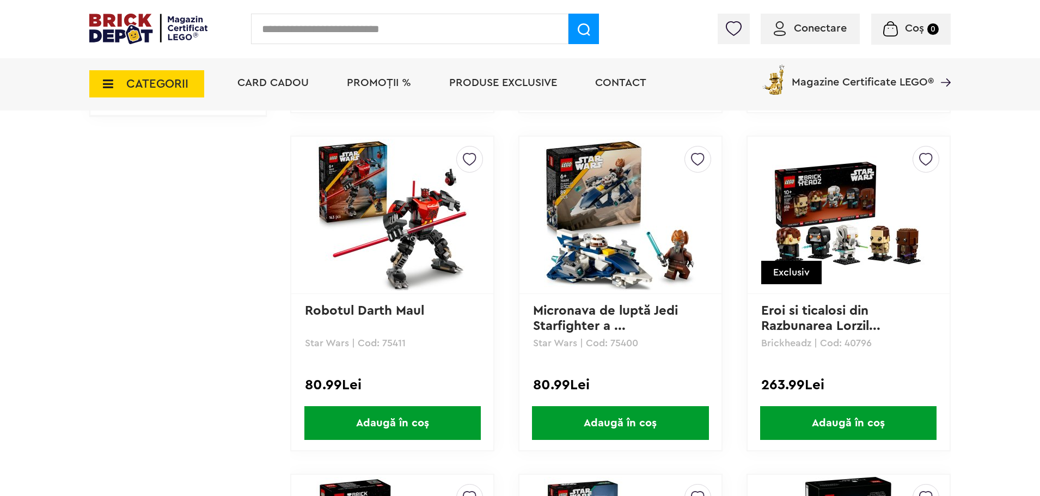
click at [801, 328] on link "Eroi si ticalosi din Razbunarea Lorzil..." at bounding box center [820, 318] width 119 height 28
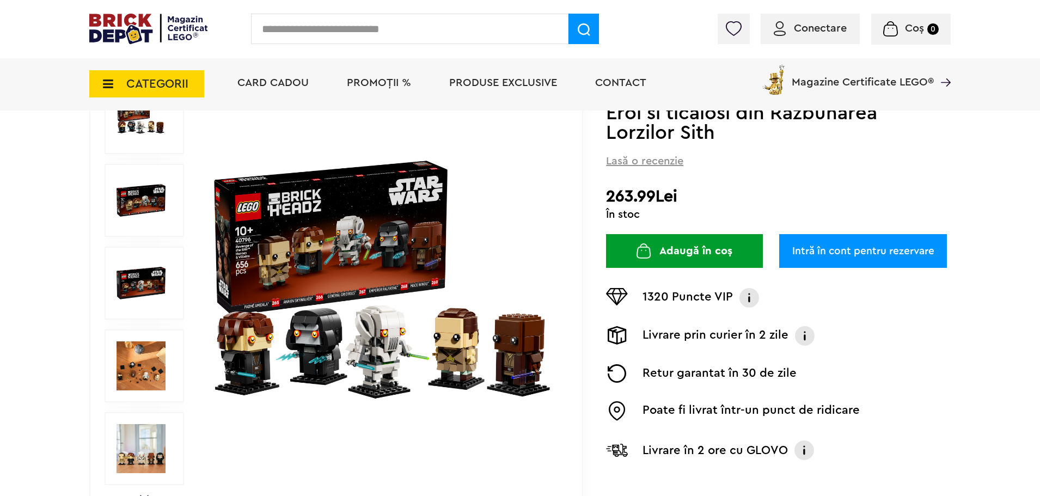
scroll to position [163, 0]
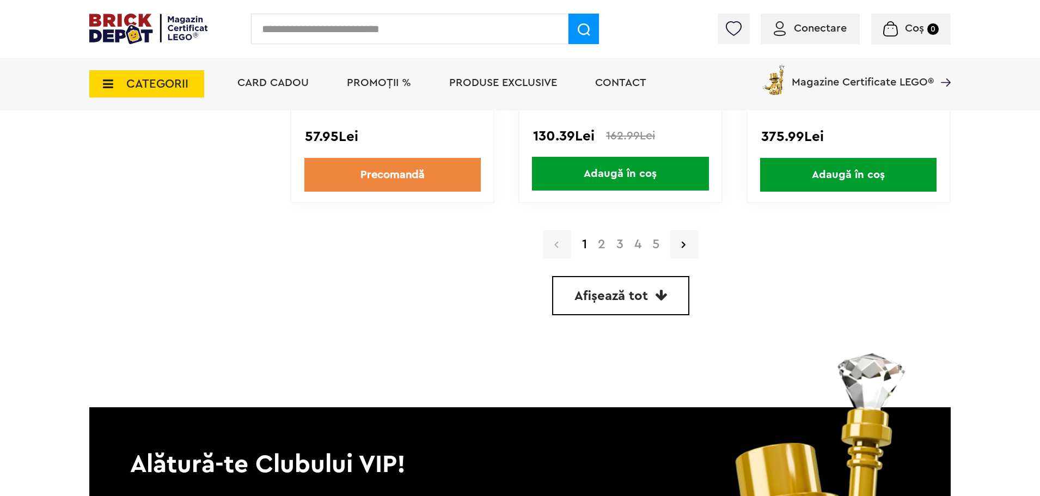
scroll to position [2971, 0]
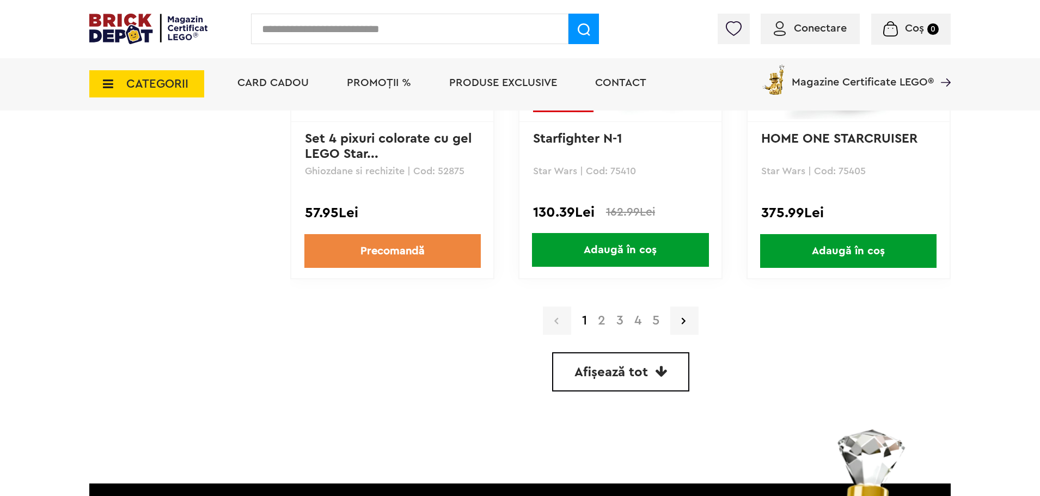
click at [310, 44] on div "Conectare Coș 0" at bounding box center [520, 29] width 1040 height 58
click at [320, 29] on input "text" at bounding box center [409, 29] width 317 height 30
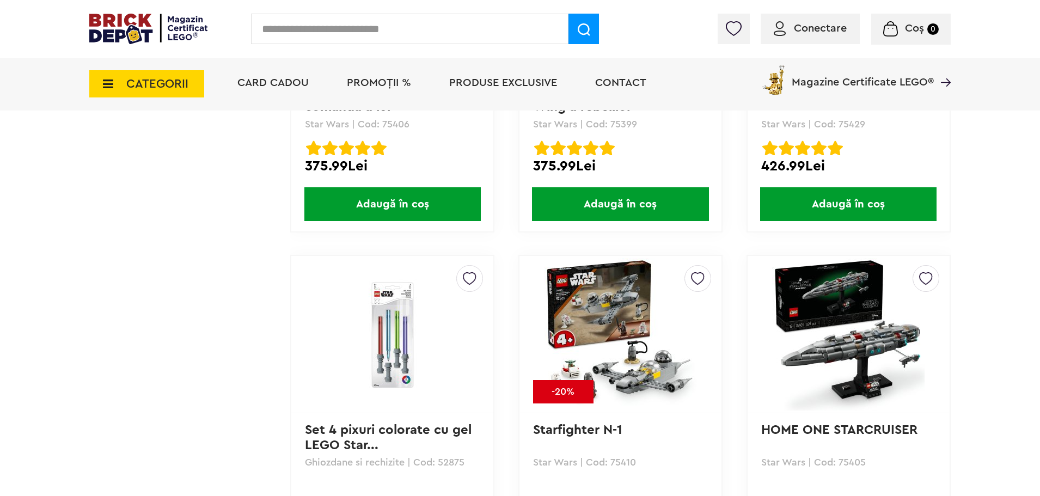
scroll to position [2644, 0]
